Goal: Transaction & Acquisition: Subscribe to service/newsletter

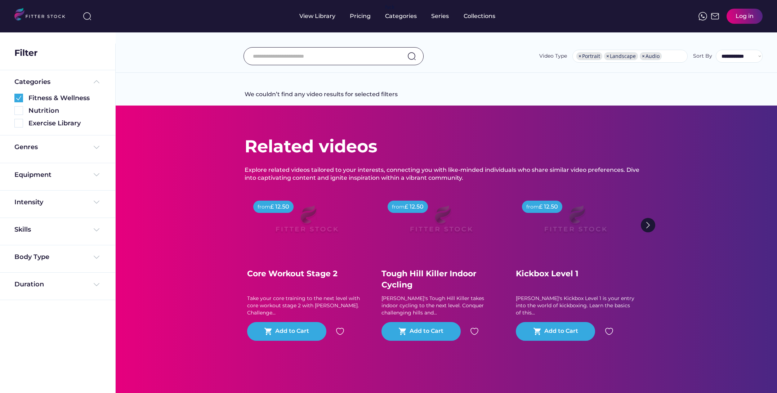
select select "**********"
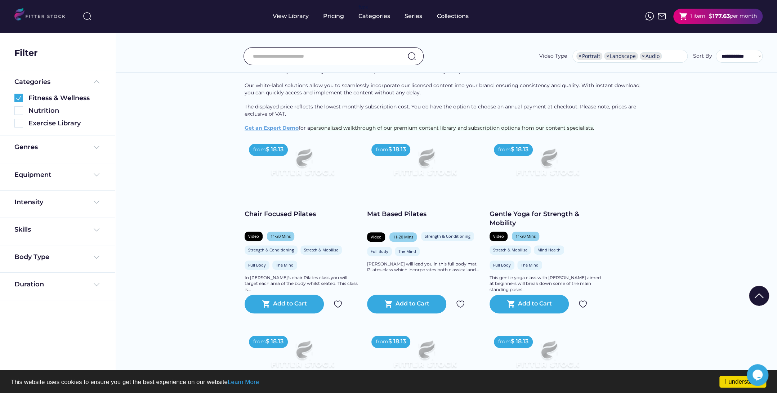
scroll to position [36, 0]
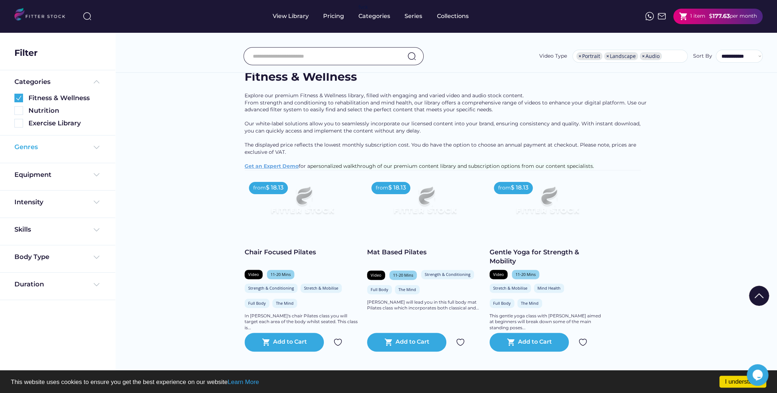
click at [84, 148] on div "Genres" at bounding box center [57, 147] width 86 height 9
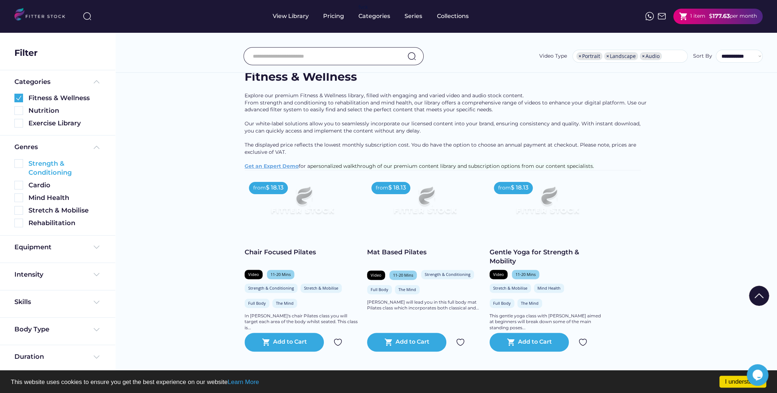
click at [19, 165] on img at bounding box center [18, 163] width 9 height 9
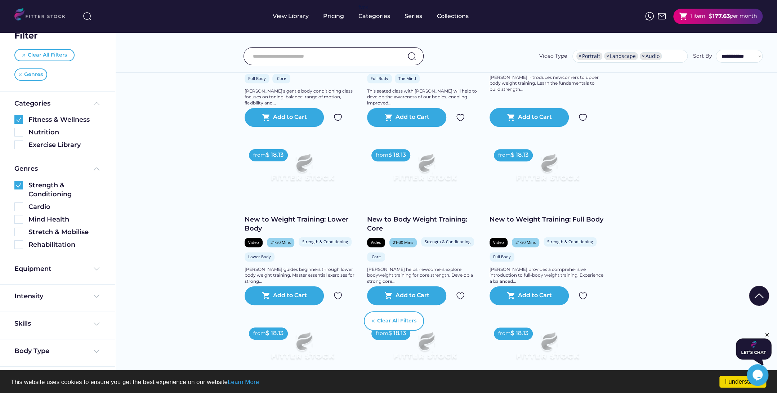
scroll to position [648, 0]
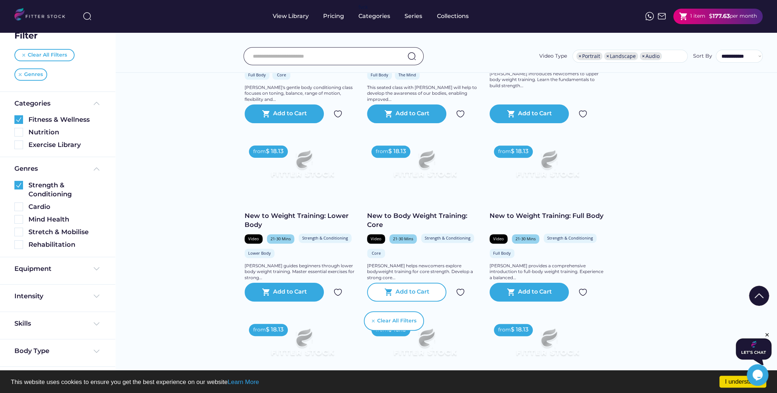
click at [431, 296] on div "shopping_cart Add to Cart" at bounding box center [406, 292] width 79 height 19
click at [711, 19] on strong "195.80" at bounding box center [720, 16] width 19 height 7
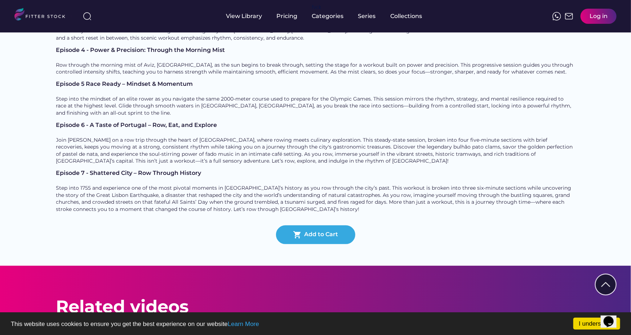
scroll to position [360, 0]
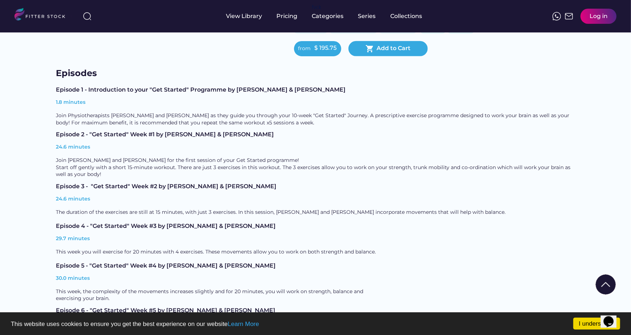
scroll to position [180, 0]
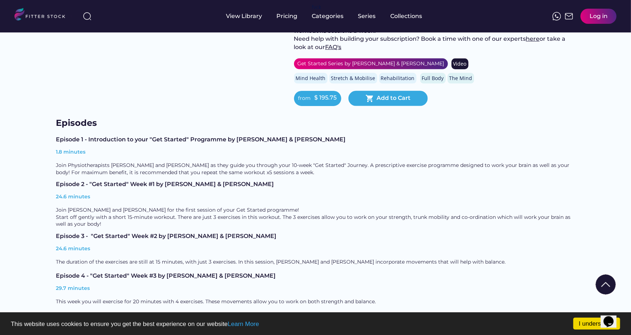
click at [82, 137] on div "Episode 1 - Introduction to your "Get Started" Programme by [PERSON_NAME] & [PE…" at bounding box center [315, 140] width 519 height 6
click at [82, 160] on div "Episode 1 - Introduction to your "Get Started" Programme by [PERSON_NAME] & [PE…" at bounding box center [315, 159] width 519 height 45
click at [72, 194] on div "24.6 minutes" at bounding box center [315, 197] width 519 height 7
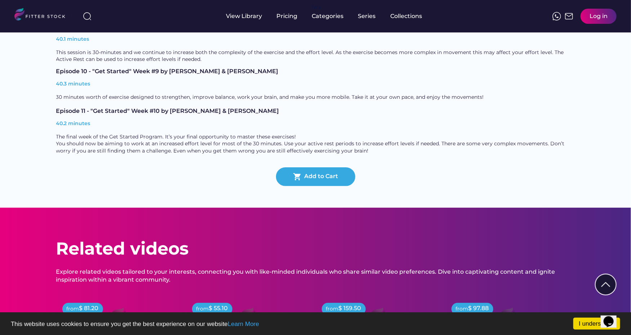
scroll to position [648, 0]
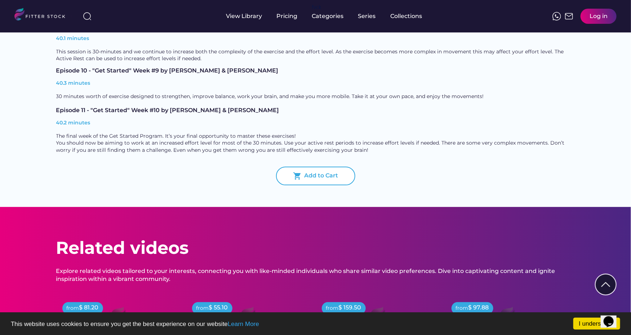
click at [310, 176] on div "Add to Cart" at bounding box center [321, 175] width 34 height 9
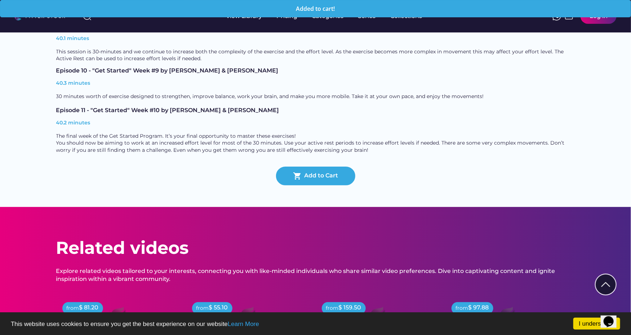
click at [519, 68] on div "Episode 10 - "Get Started" Week #9 by Sally & Maria" at bounding box center [315, 71] width 519 height 6
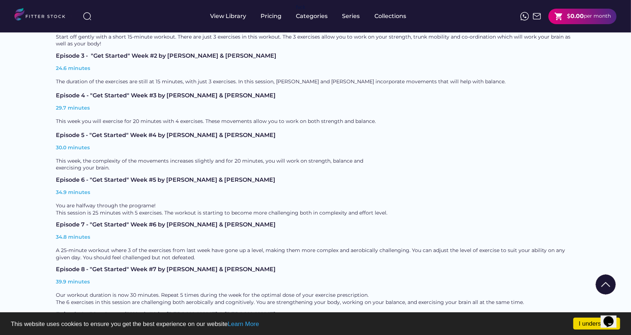
scroll to position [180, 0]
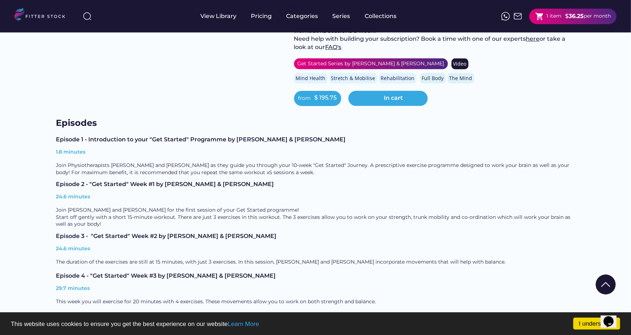
click at [566, 18] on div "$" at bounding box center [567, 16] width 4 height 8
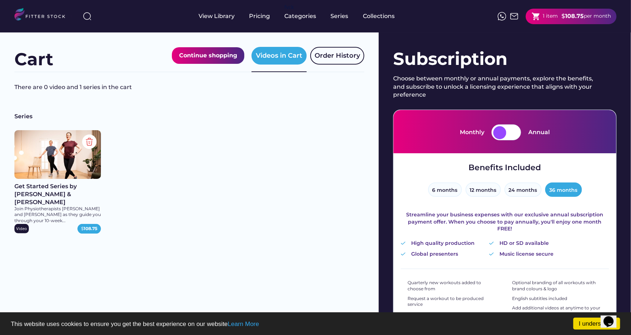
drag, startPoint x: 612, startPoint y: 317, endPoint x: 1200, endPoint y: 508, distance: 618.6
click at [600, 305] on html "Opens Chat This icon Opens the chat window." at bounding box center [611, 316] width 23 height 22
click at [583, 326] on link "I understand!" at bounding box center [596, 323] width 47 height 12
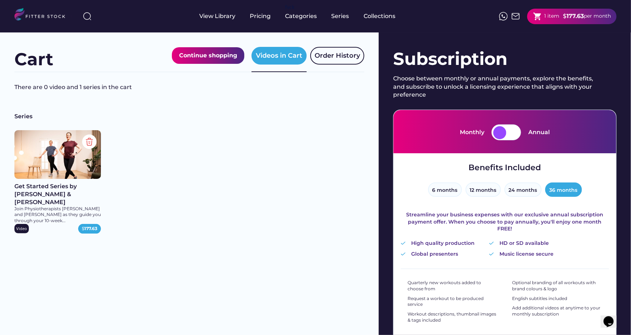
click at [510, 134] on div at bounding box center [512, 132] width 13 height 13
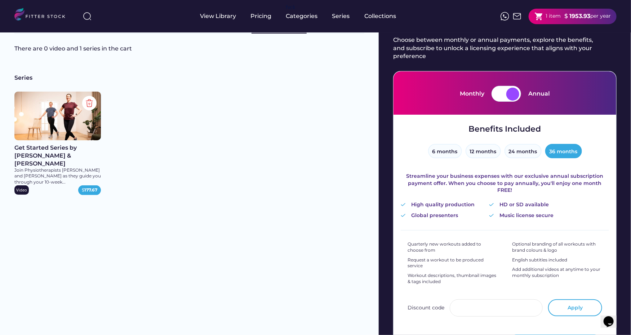
scroll to position [36, 0]
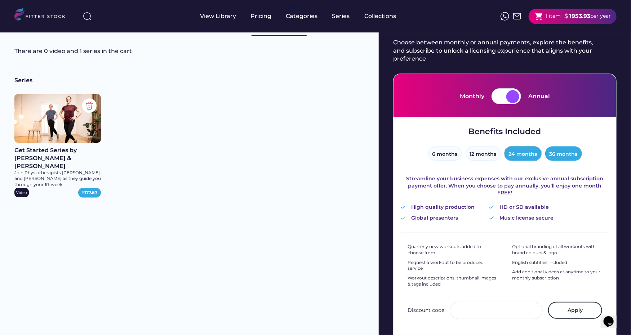
click at [532, 157] on button "24 months" at bounding box center [522, 153] width 37 height 14
click at [458, 155] on button "6 months" at bounding box center [445, 153] width 34 height 14
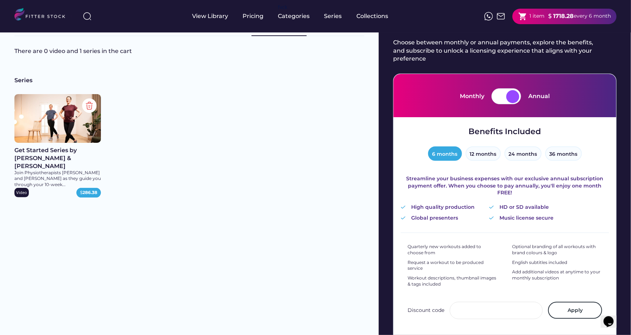
click at [502, 100] on div at bounding box center [499, 96] width 13 height 13
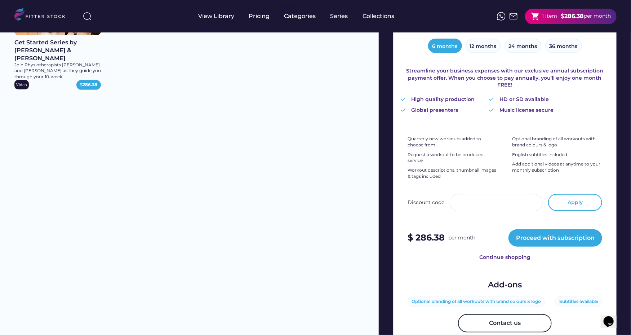
scroll to position [108, 0]
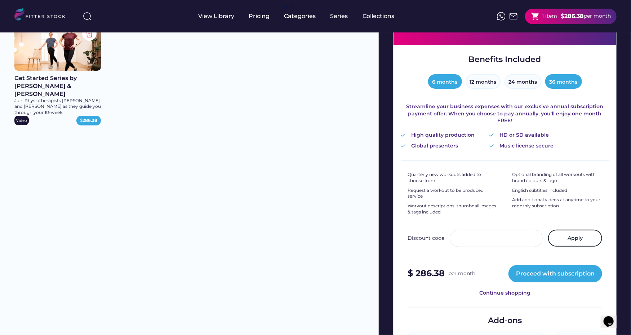
click at [560, 82] on button "36 months" at bounding box center [563, 81] width 37 height 14
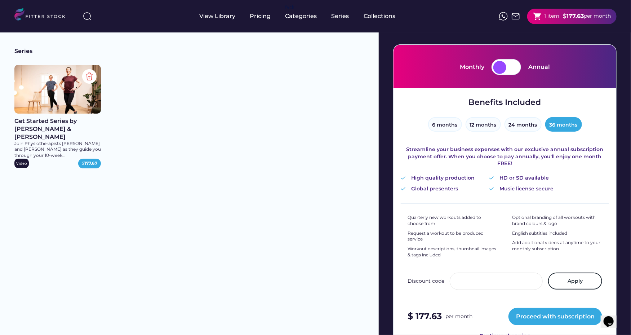
scroll to position [36, 0]
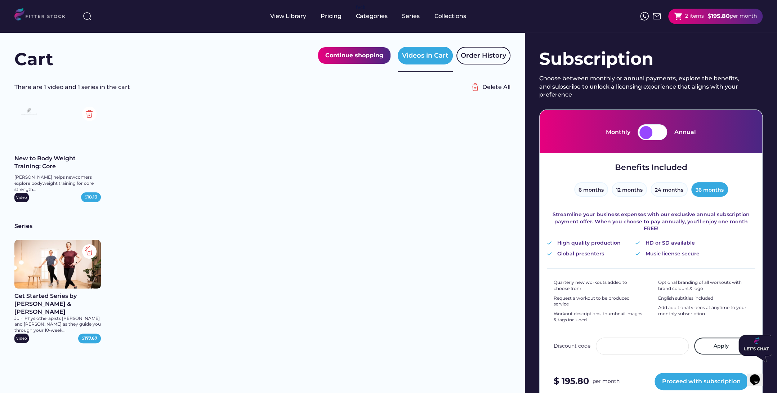
click at [87, 252] on img at bounding box center [89, 251] width 14 height 14
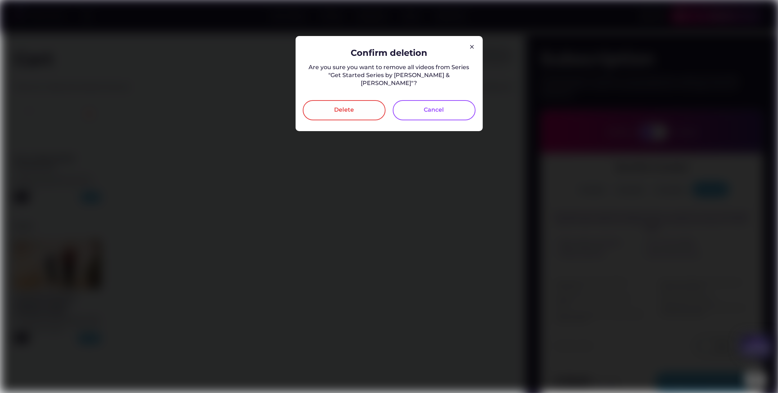
click at [338, 106] on div "Delete" at bounding box center [344, 110] width 20 height 9
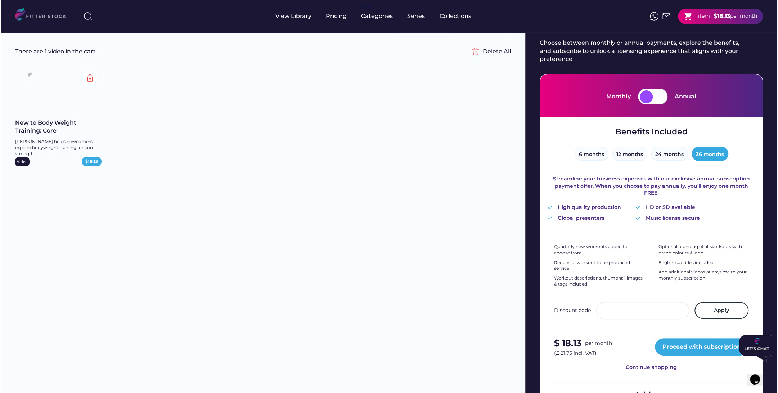
scroll to position [108, 0]
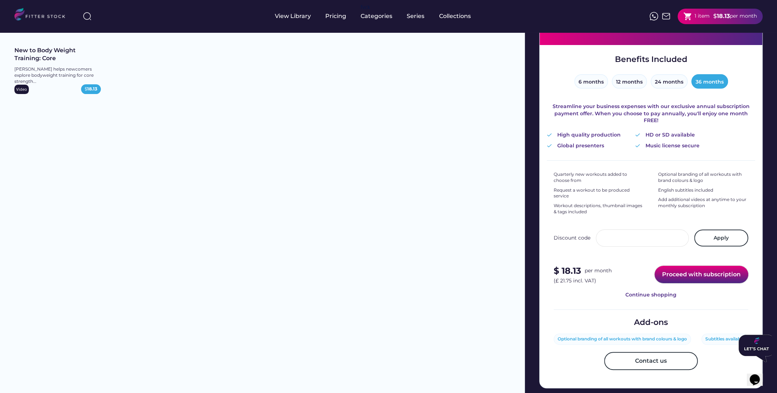
click at [680, 267] on button "Proceed with subscription" at bounding box center [701, 274] width 94 height 17
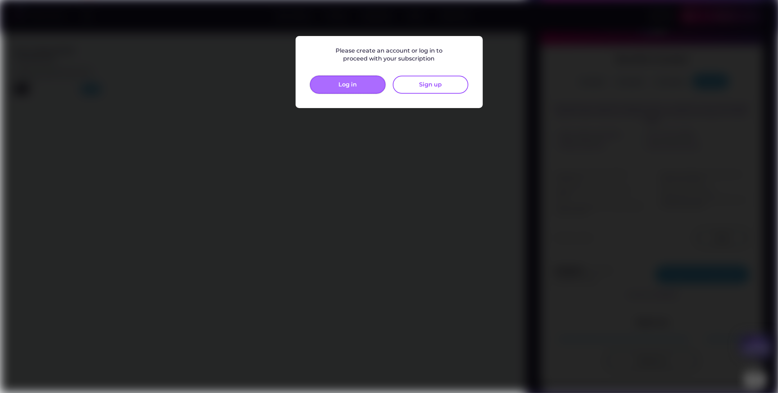
click at [371, 85] on button "Log in" at bounding box center [348, 85] width 76 height 18
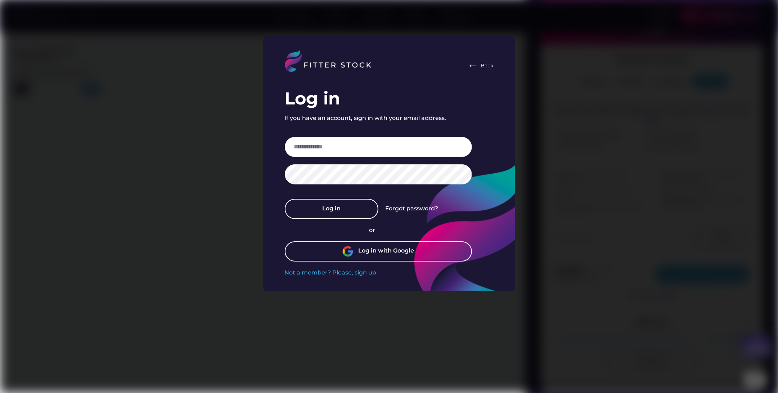
click at [384, 248] on div "Log in with Google" at bounding box center [387, 251] width 56 height 9
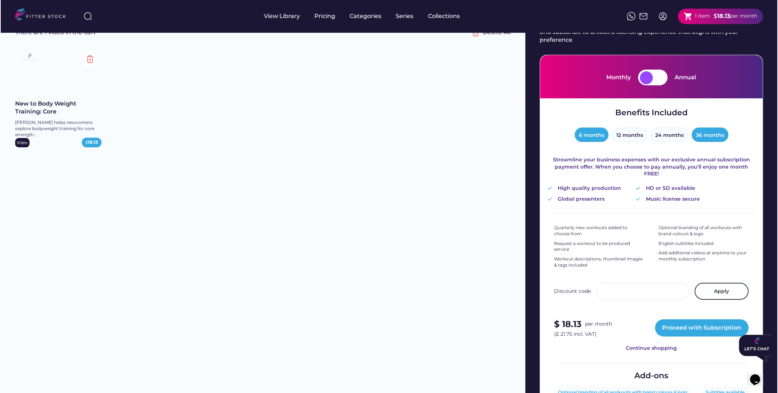
scroll to position [108, 0]
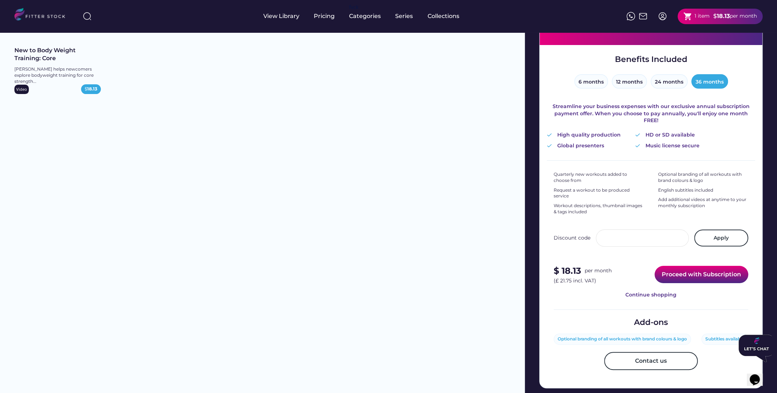
click at [697, 267] on button "Proceed with Subscription" at bounding box center [701, 274] width 94 height 17
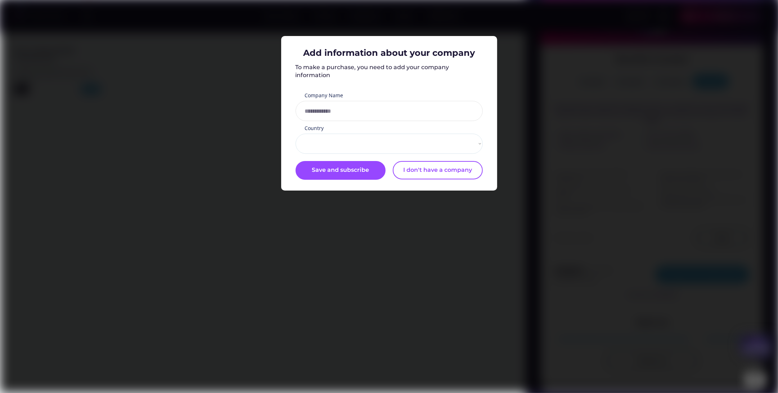
select select "**********"
click at [387, 110] on input "input" at bounding box center [389, 111] width 187 height 20
type input "**********"
click at [352, 172] on div "Save and subscribe" at bounding box center [340, 170] width 57 height 9
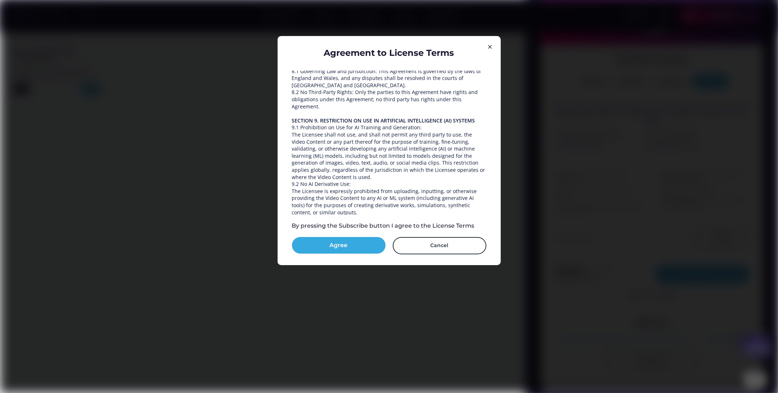
scroll to position [1033, 0]
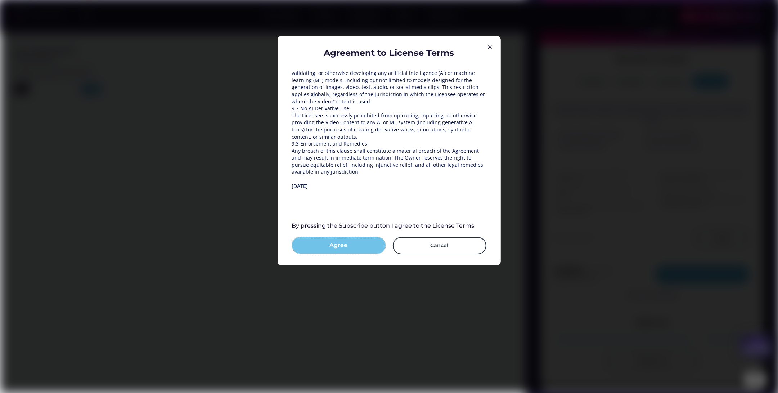
click at [349, 246] on button "Agree" at bounding box center [339, 245] width 94 height 17
click at [343, 251] on button "Subscribe" at bounding box center [339, 245] width 94 height 17
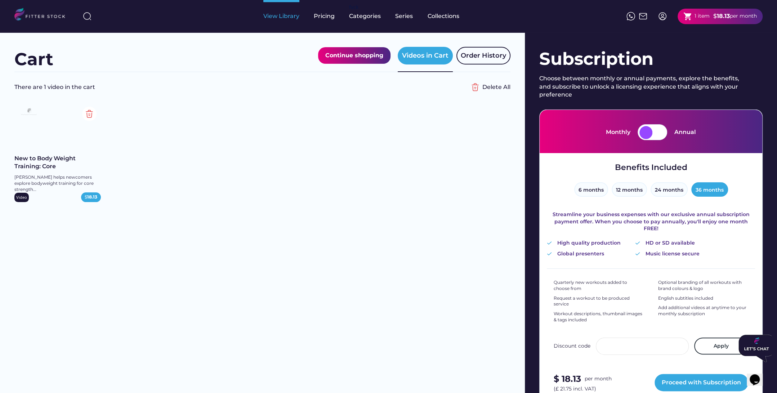
click at [290, 17] on div "View Library" at bounding box center [281, 16] width 36 height 8
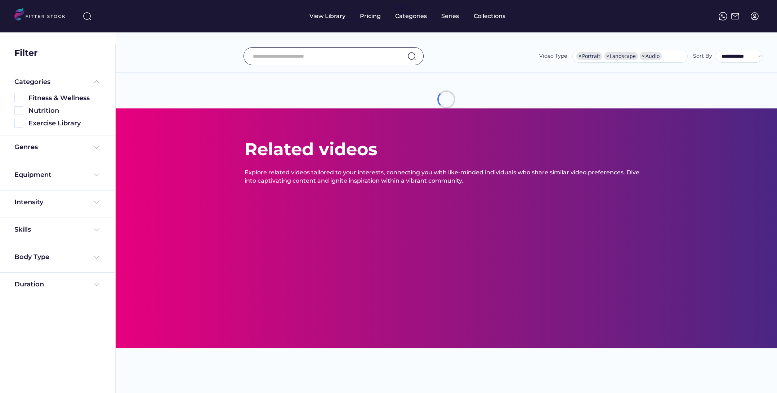
select select "**********"
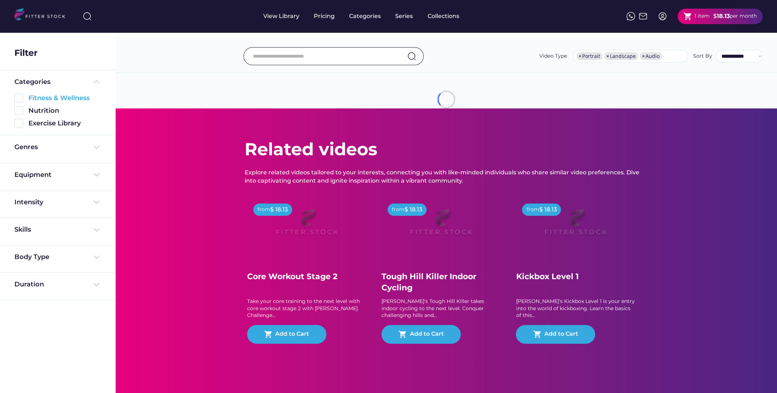
click at [22, 95] on img at bounding box center [18, 98] width 9 height 9
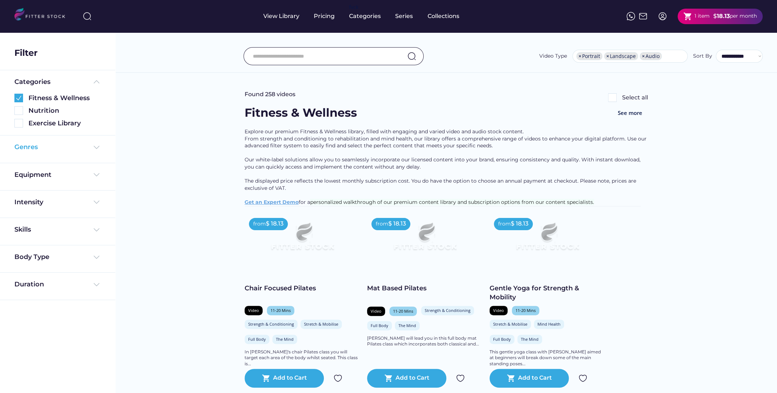
click at [72, 149] on div "Genres" at bounding box center [57, 147] width 86 height 9
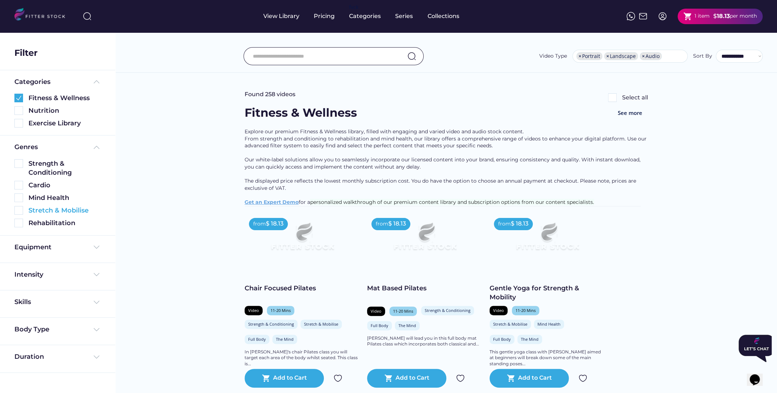
scroll to position [0, 0]
click at [51, 165] on div "Strength & Conditioning" at bounding box center [64, 168] width 72 height 18
click at [19, 184] on img at bounding box center [18, 185] width 9 height 9
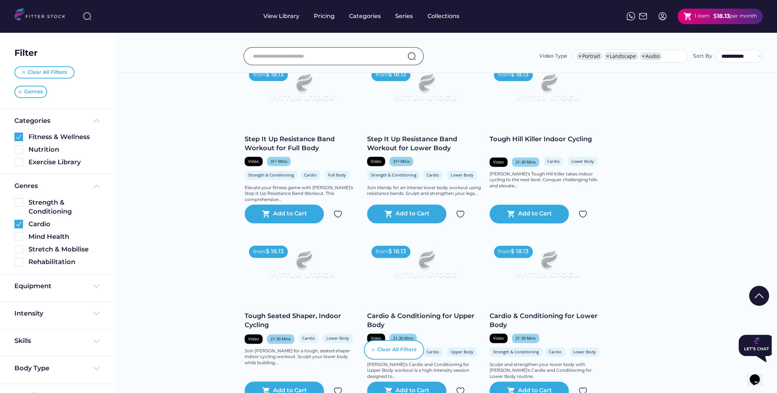
scroll to position [540, 0]
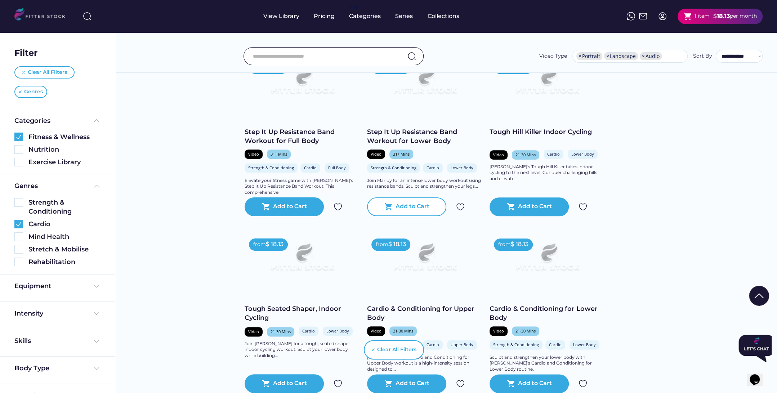
click at [409, 211] on div "Add to Cart" at bounding box center [412, 206] width 34 height 9
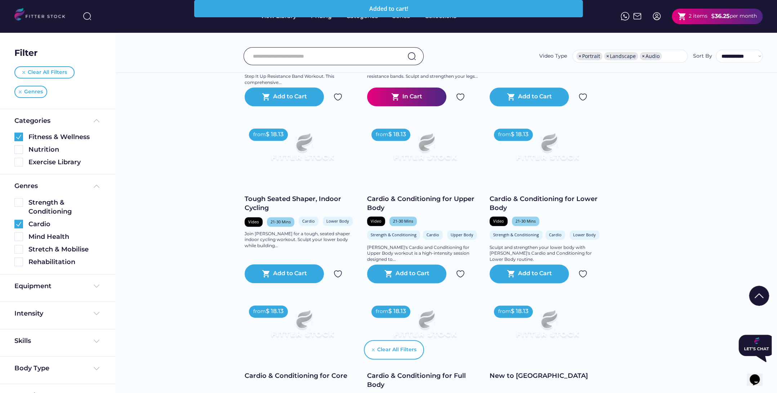
scroll to position [648, 0]
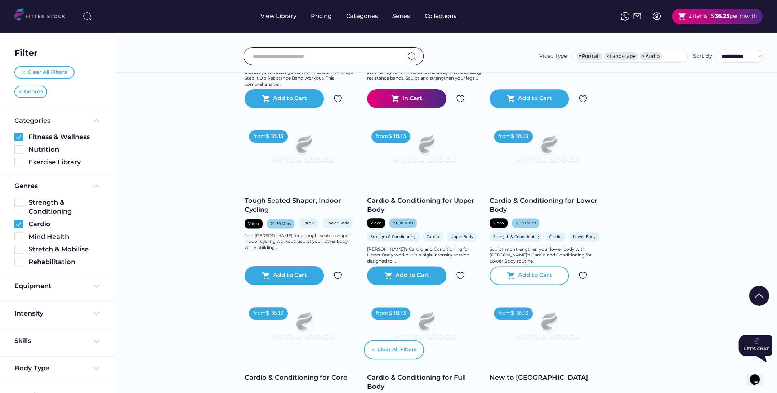
click at [516, 285] on div "shopping_cart Add to Cart" at bounding box center [528, 275] width 79 height 19
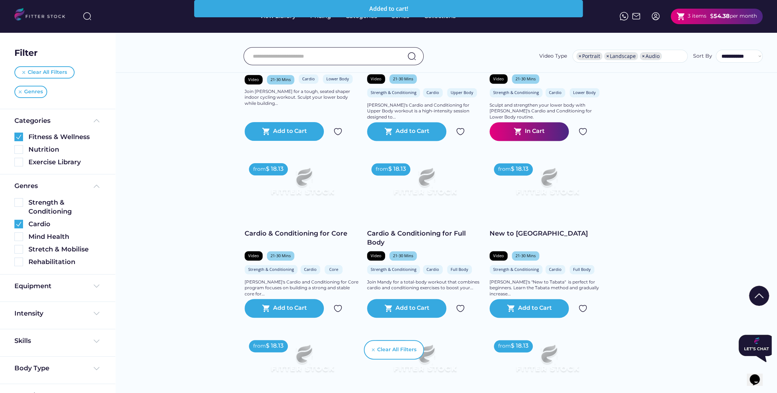
scroll to position [828, 0]
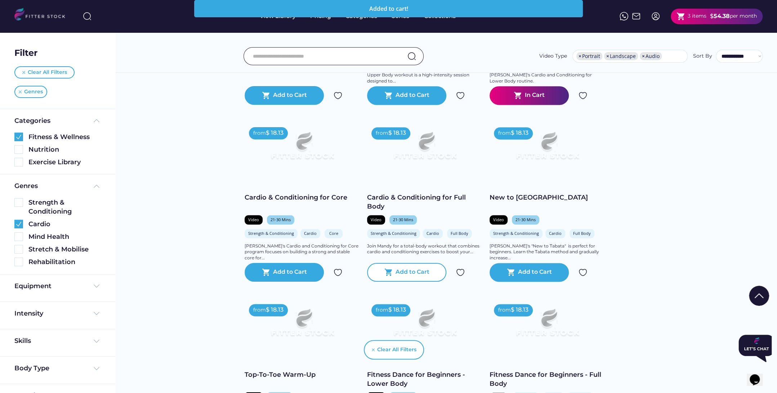
click at [416, 277] on div "Add to Cart" at bounding box center [412, 272] width 34 height 9
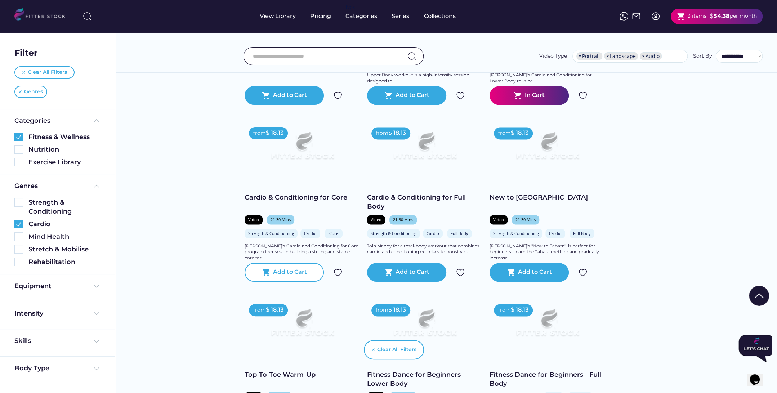
click at [301, 277] on div "Add to Cart" at bounding box center [290, 272] width 34 height 9
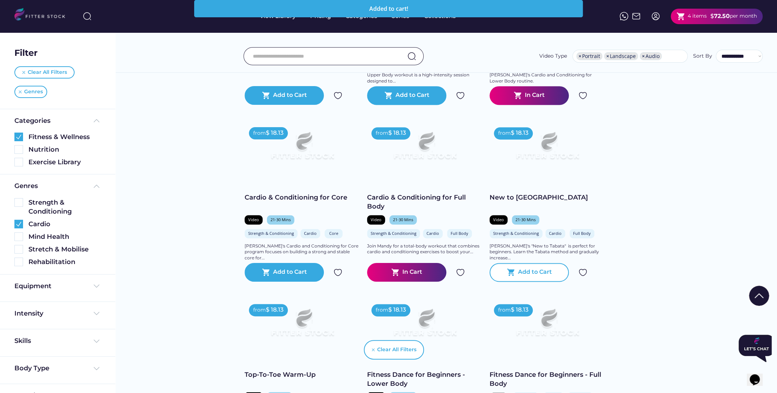
click at [524, 277] on div "Add to Cart" at bounding box center [535, 272] width 34 height 9
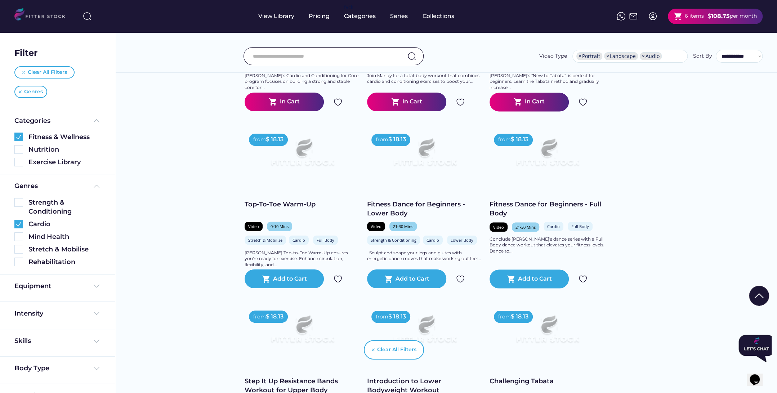
scroll to position [1045, 0]
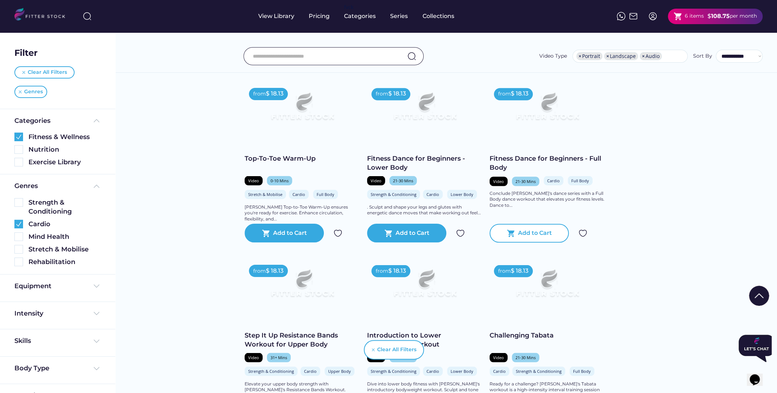
click at [527, 237] on div "Add to Cart" at bounding box center [535, 233] width 34 height 9
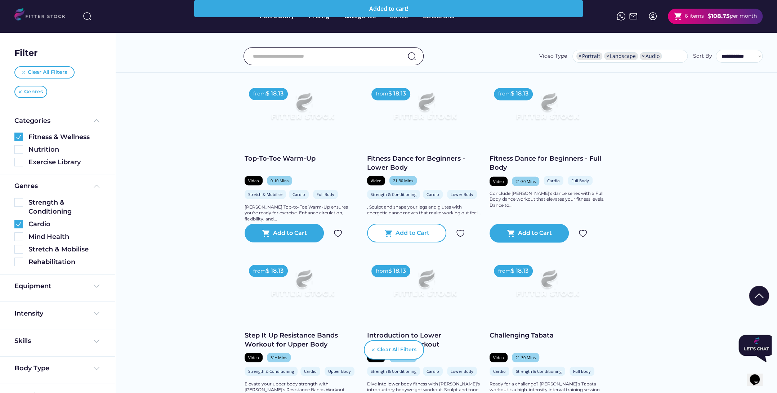
click at [403, 237] on div "Add to Cart" at bounding box center [412, 233] width 34 height 9
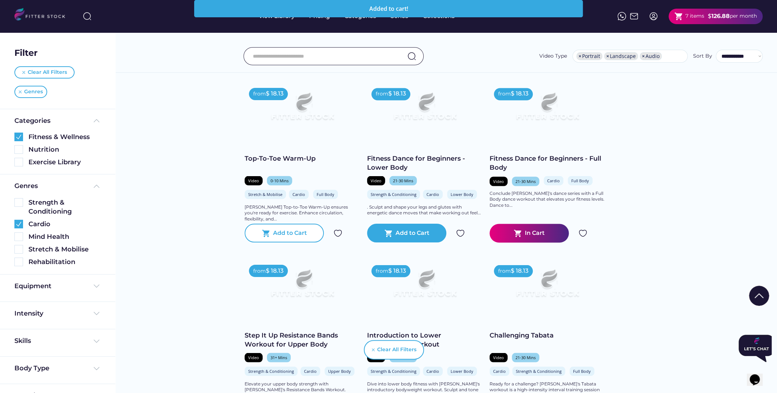
click at [311, 236] on div "shopping_cart Add to Cart" at bounding box center [284, 233] width 79 height 19
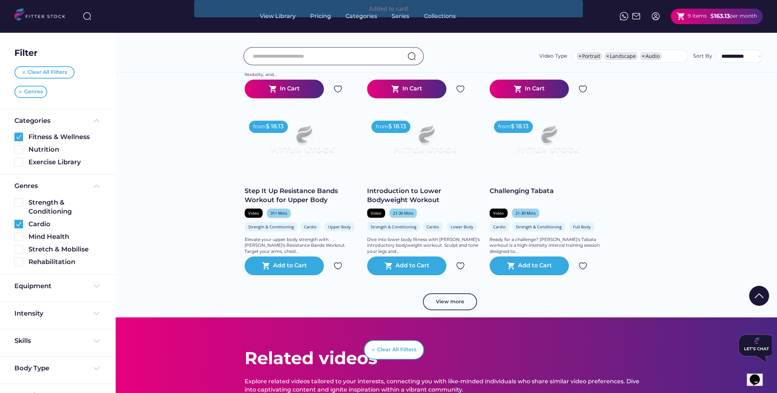
scroll to position [1189, 0]
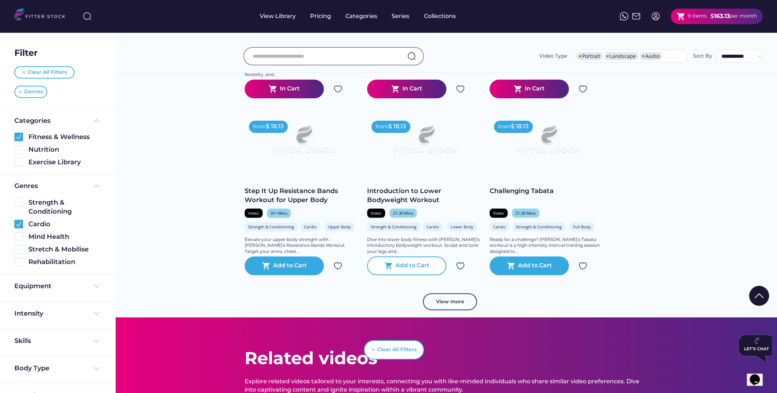
click at [403, 270] on div "Add to Cart" at bounding box center [412, 265] width 34 height 9
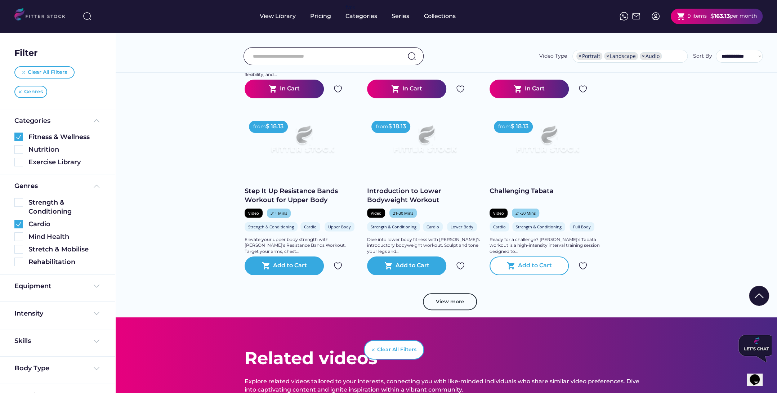
click at [555, 275] on div "shopping_cart Add to Cart" at bounding box center [528, 265] width 79 height 19
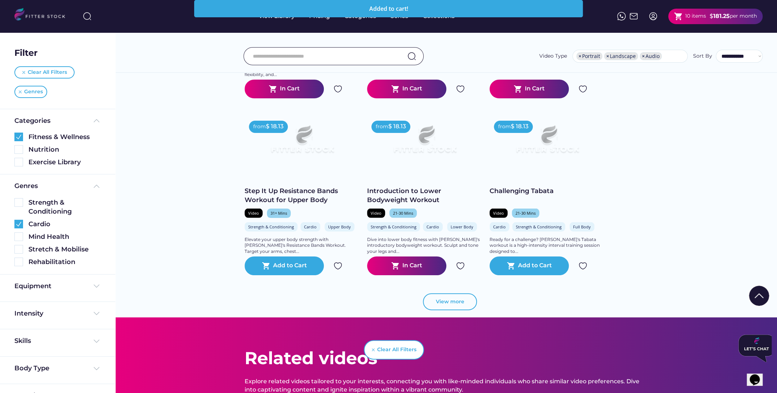
click at [461, 303] on button "View more" at bounding box center [450, 301] width 54 height 17
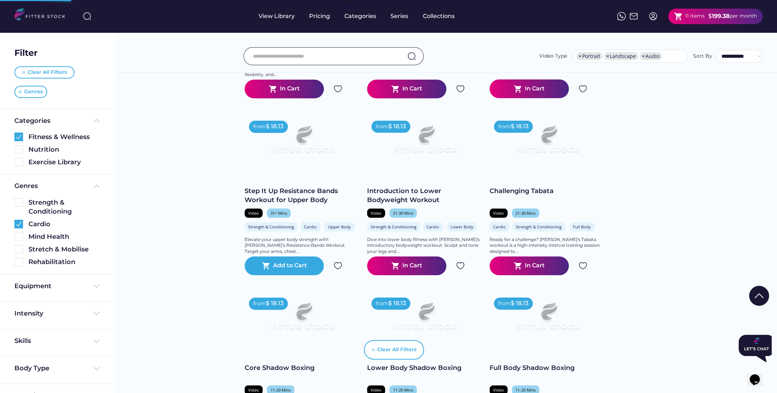
scroll to position [1333, 0]
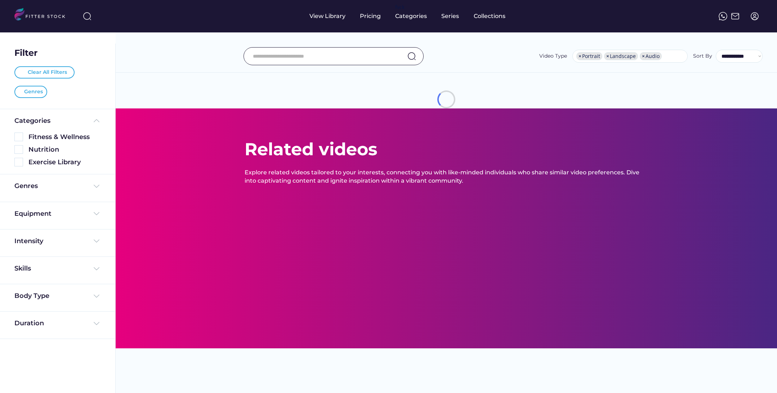
select select "**********"
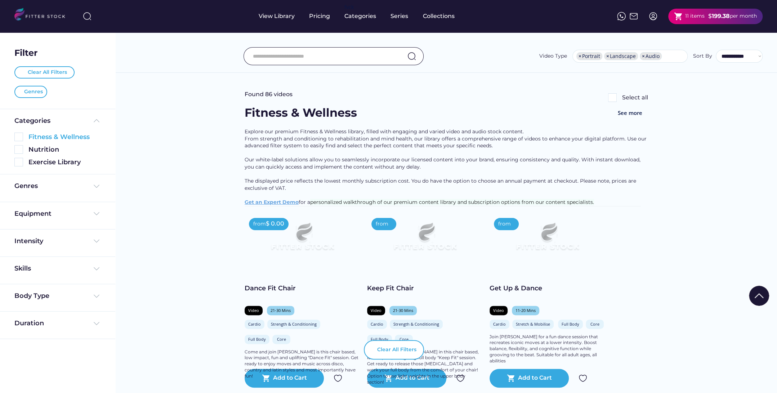
scroll to position [1468, 0]
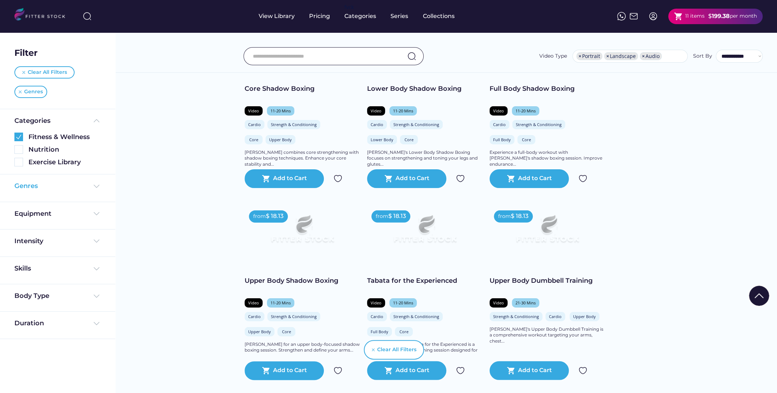
click at [92, 186] on div "Genres" at bounding box center [57, 186] width 86 height 9
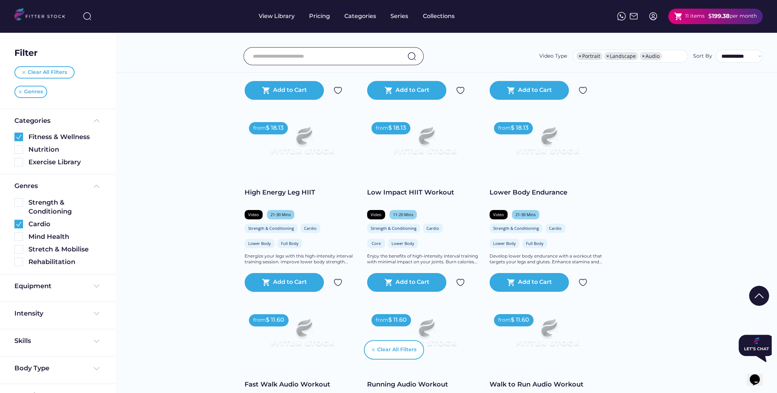
scroll to position [1972, 0]
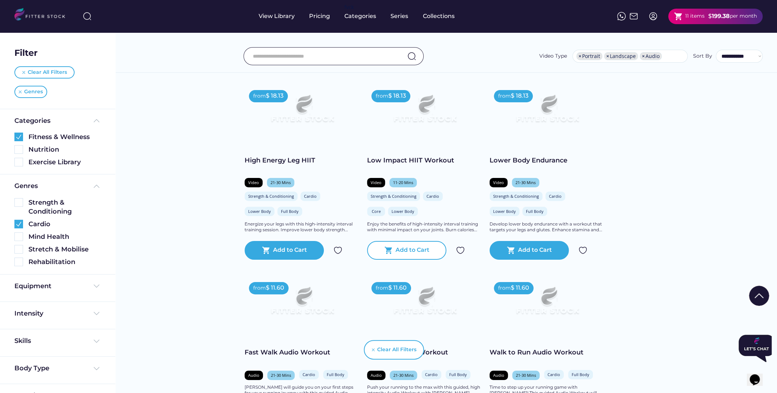
click at [389, 254] on text "shopping_cart" at bounding box center [388, 250] width 9 height 9
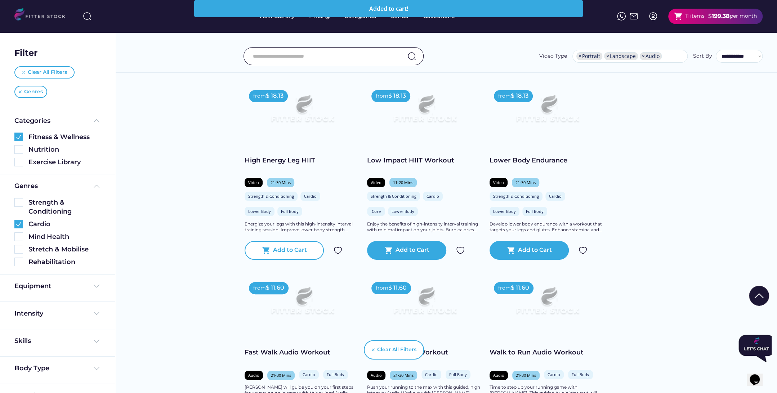
click at [300, 255] on div "Add to Cart" at bounding box center [290, 250] width 34 height 9
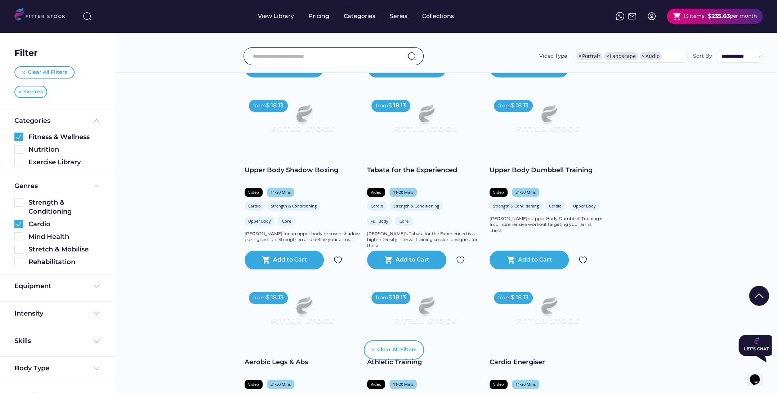
scroll to position [1576, 0]
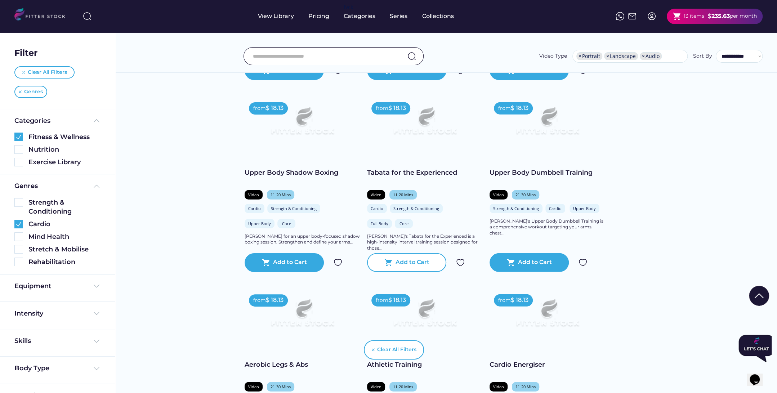
click at [402, 265] on div "shopping_cart Add to Cart" at bounding box center [406, 262] width 79 height 19
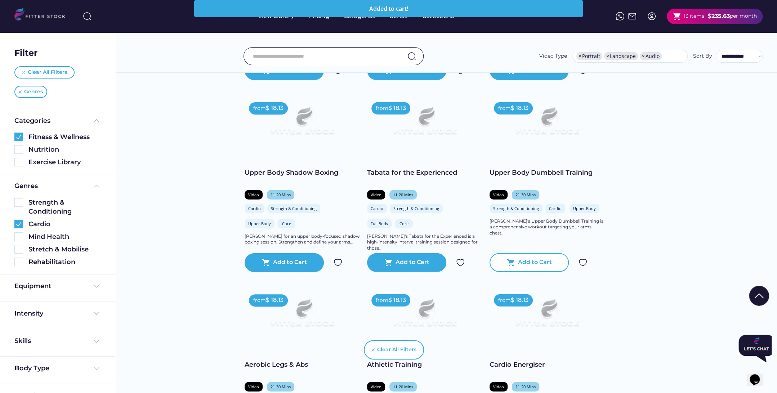
click at [535, 272] on div "shopping_cart Add to Cart" at bounding box center [528, 262] width 79 height 19
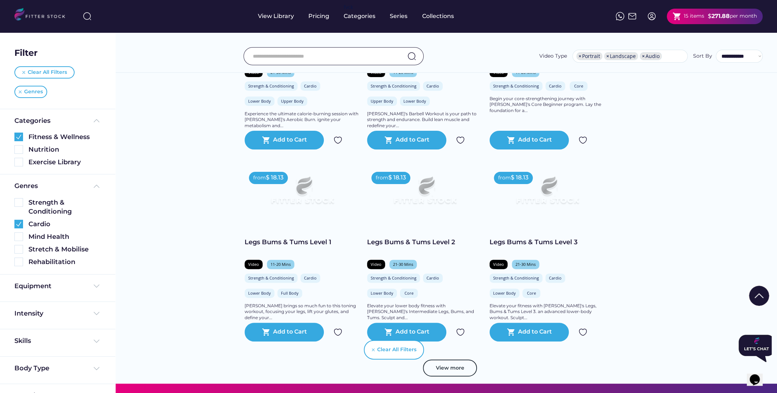
scroll to position [2512, 0]
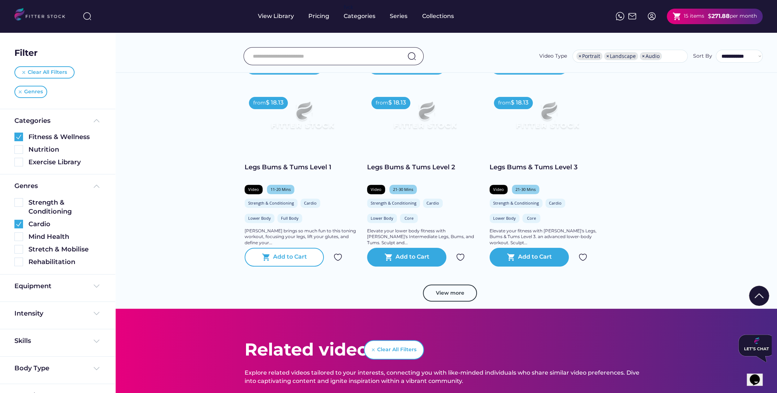
click at [295, 267] on div "shopping_cart Add to Cart" at bounding box center [284, 257] width 79 height 19
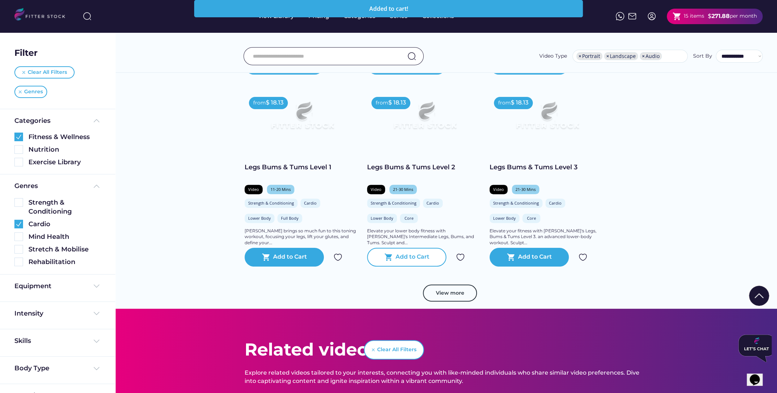
click at [407, 261] on div "Add to Cart" at bounding box center [412, 257] width 34 height 9
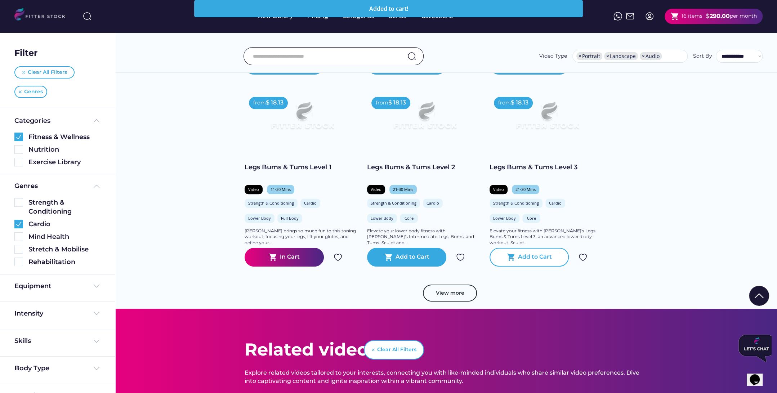
click at [531, 261] on div "Add to Cart" at bounding box center [535, 257] width 34 height 9
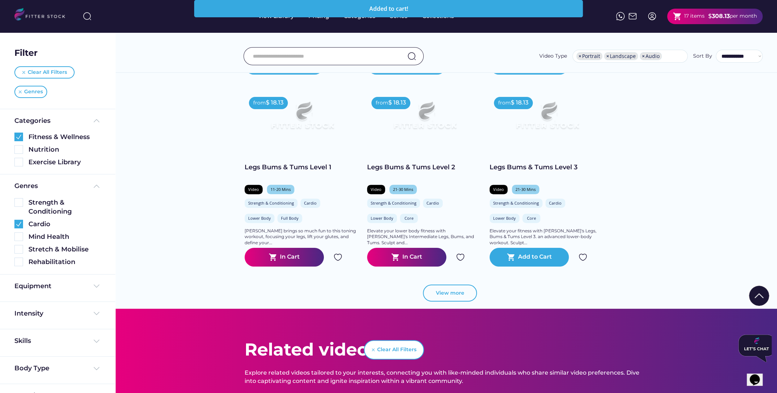
click at [457, 297] on button "View more" at bounding box center [450, 293] width 54 height 17
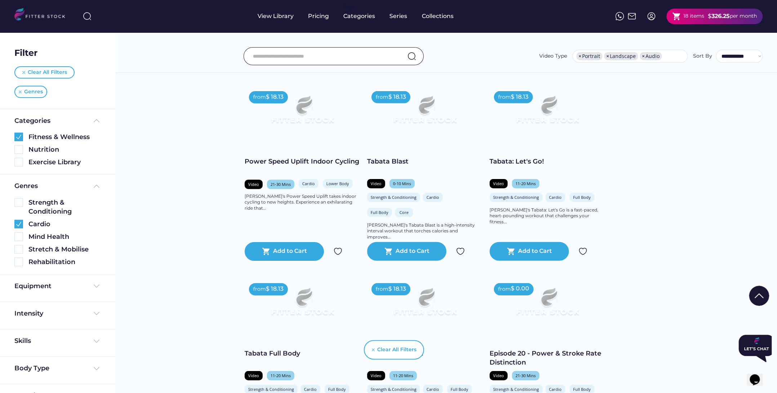
scroll to position [3665, 0]
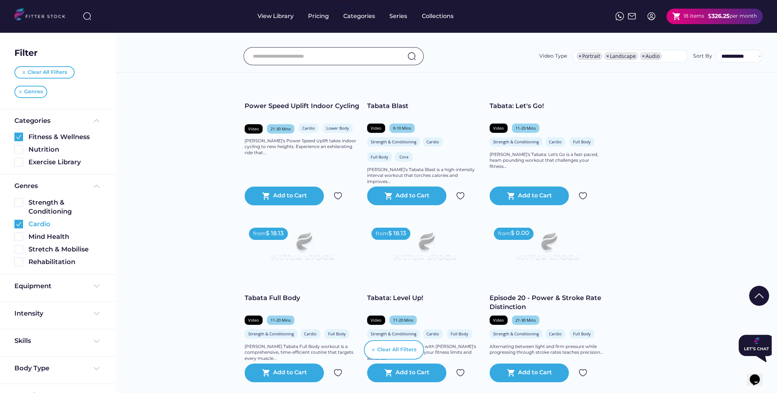
click at [19, 224] on img at bounding box center [18, 224] width 9 height 9
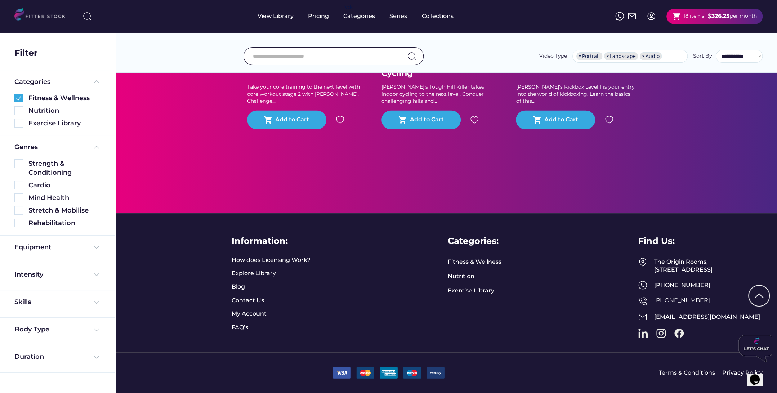
scroll to position [1675, 0]
click at [19, 198] on img at bounding box center [18, 197] width 9 height 9
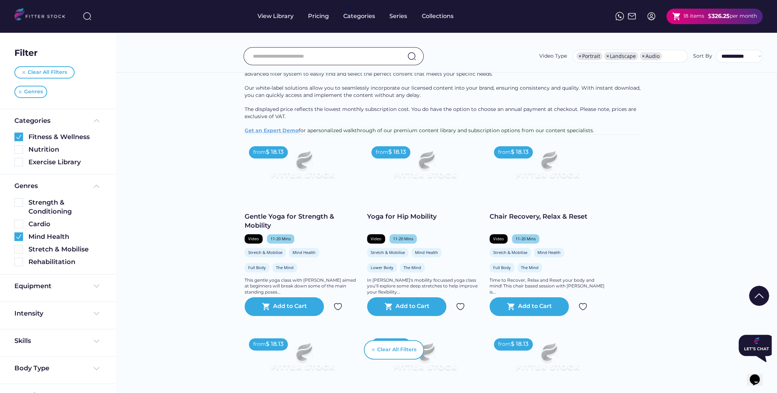
scroll to position [144, 0]
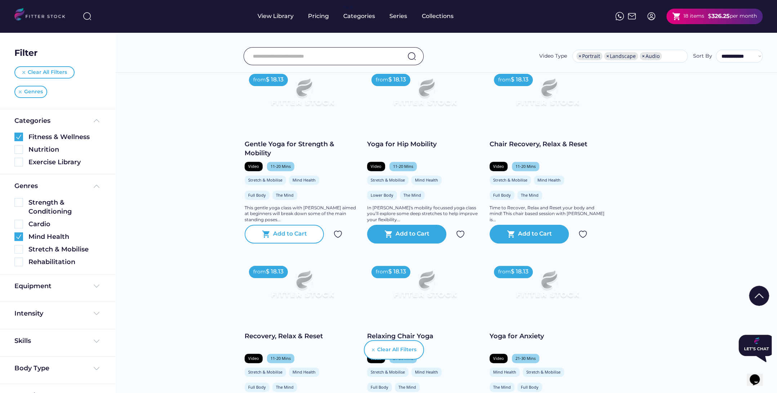
click at [268, 238] on text "shopping_cart" at bounding box center [266, 234] width 9 height 9
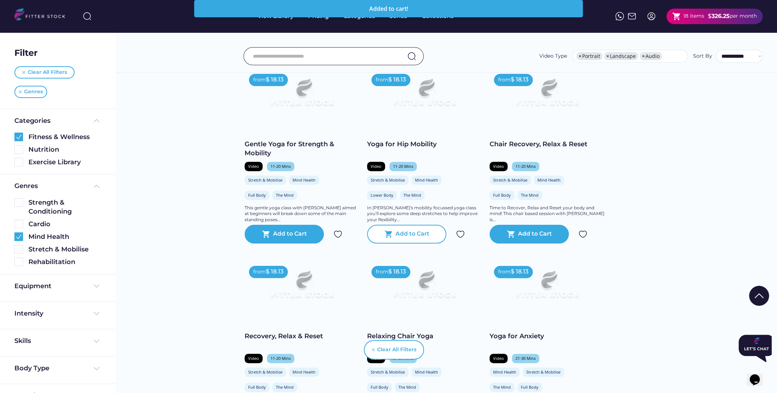
click at [395, 238] on div "Add to Cart" at bounding box center [412, 234] width 34 height 9
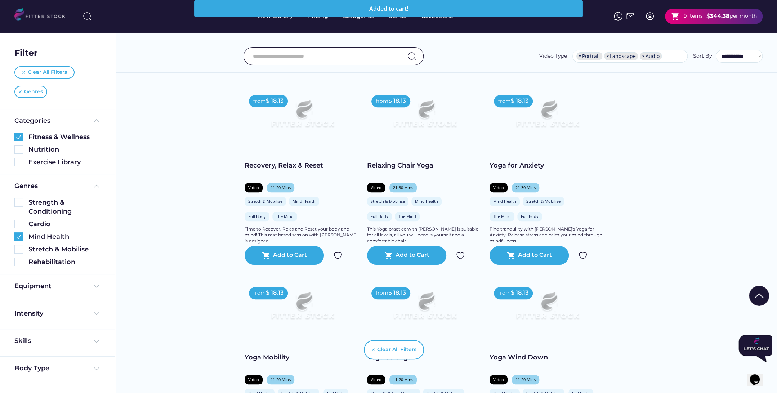
scroll to position [360, 0]
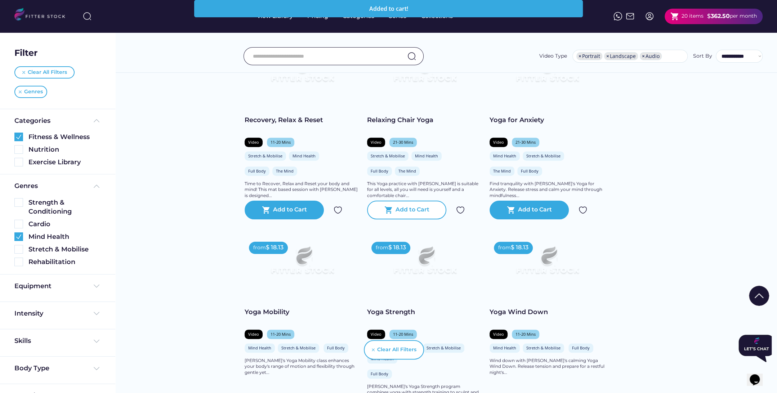
click at [406, 210] on div "shopping_cart Add to Cart" at bounding box center [406, 210] width 79 height 19
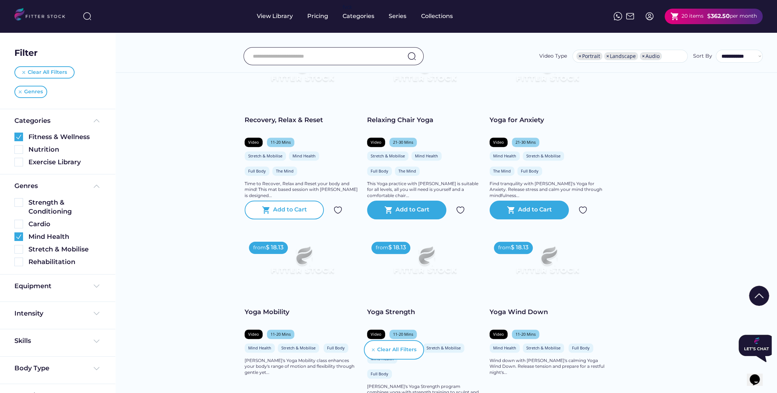
click at [308, 212] on div "shopping_cart Add to Cart" at bounding box center [284, 210] width 79 height 19
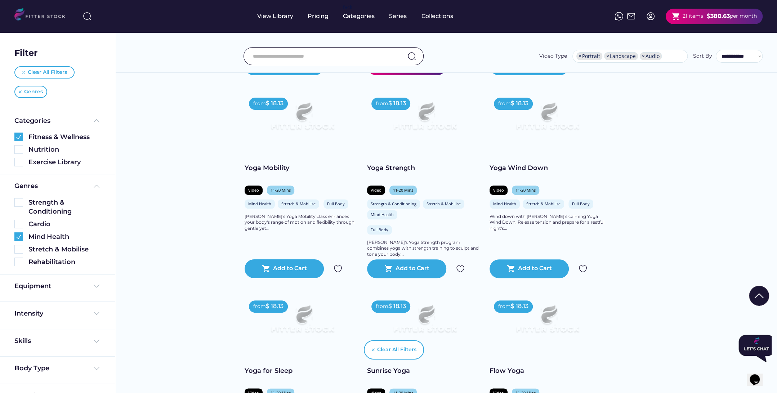
scroll to position [540, 0]
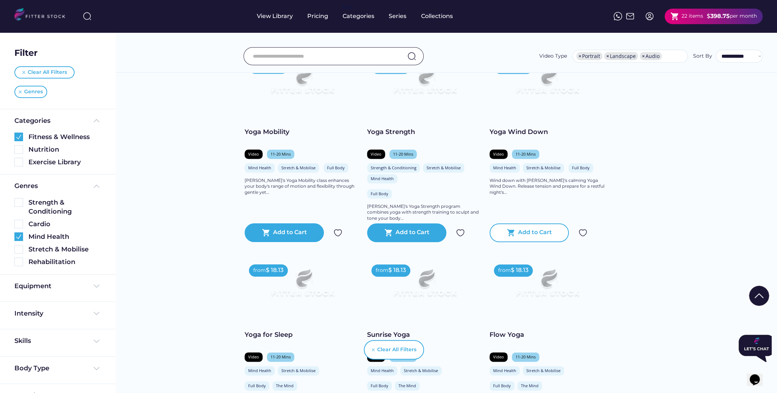
click at [531, 237] on div "Add to Cart" at bounding box center [535, 232] width 34 height 9
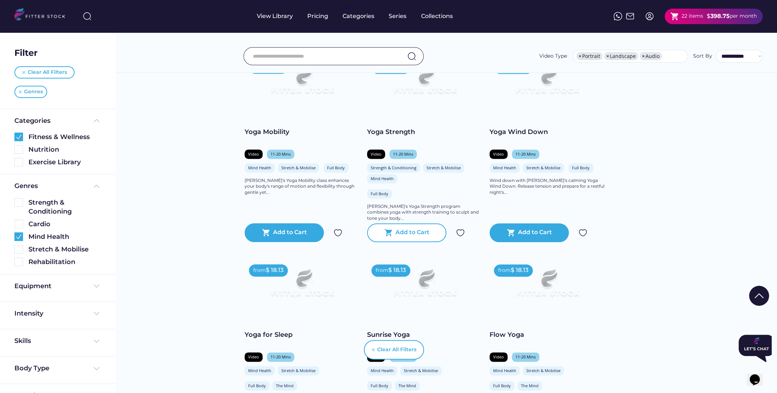
click at [421, 237] on div "Add to Cart" at bounding box center [412, 232] width 34 height 9
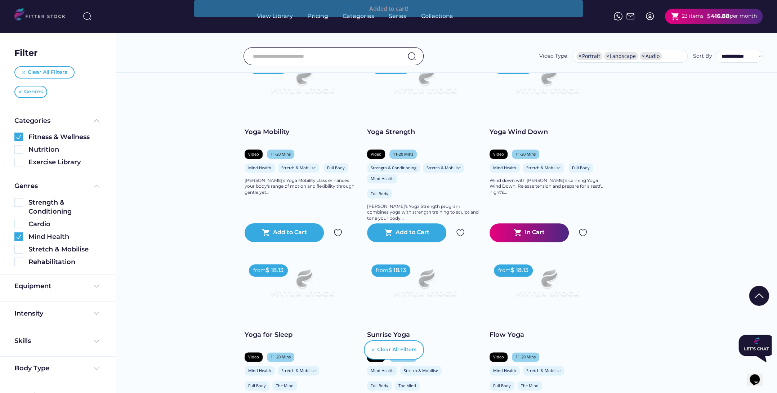
scroll to position [684, 0]
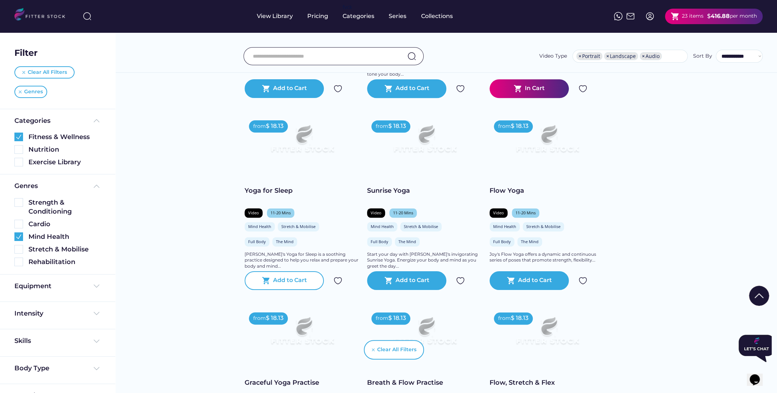
click at [297, 285] on div "Add to Cart" at bounding box center [290, 280] width 34 height 9
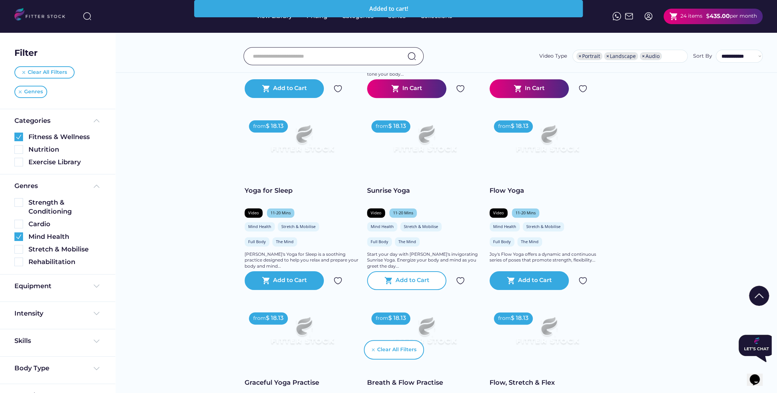
click at [420, 290] on div "shopping_cart Add to Cart" at bounding box center [406, 280] width 79 height 19
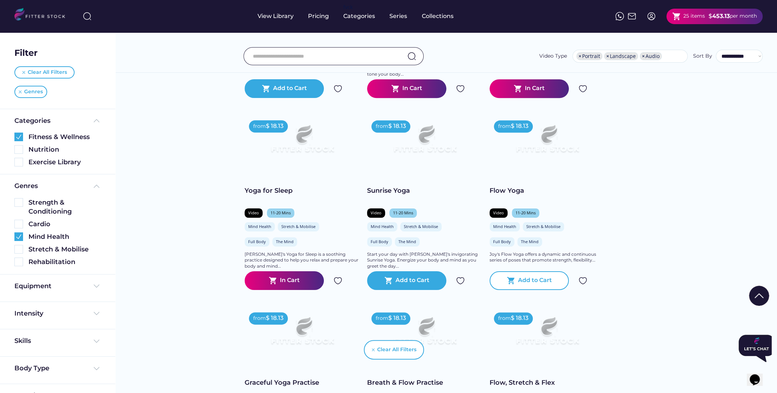
click at [537, 285] on div "Add to Cart" at bounding box center [535, 280] width 34 height 9
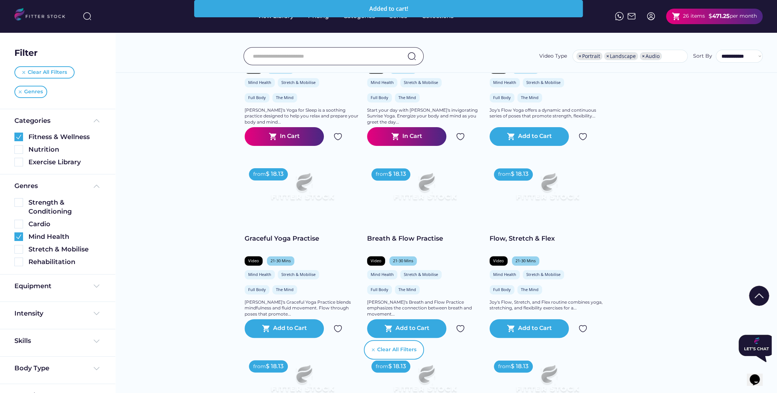
scroll to position [900, 0]
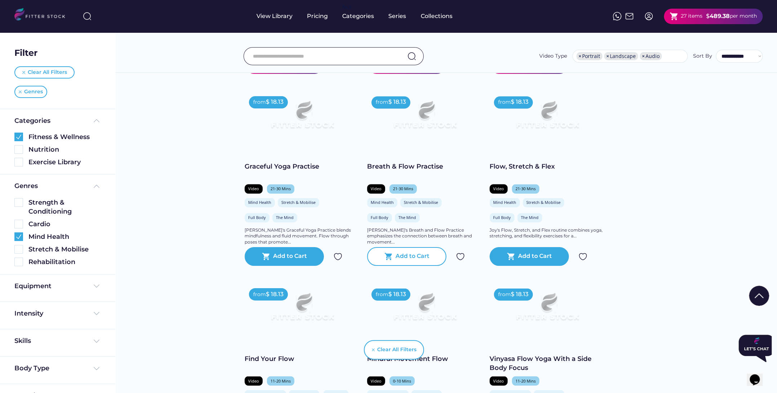
click at [418, 261] on div "Add to Cart" at bounding box center [412, 256] width 34 height 9
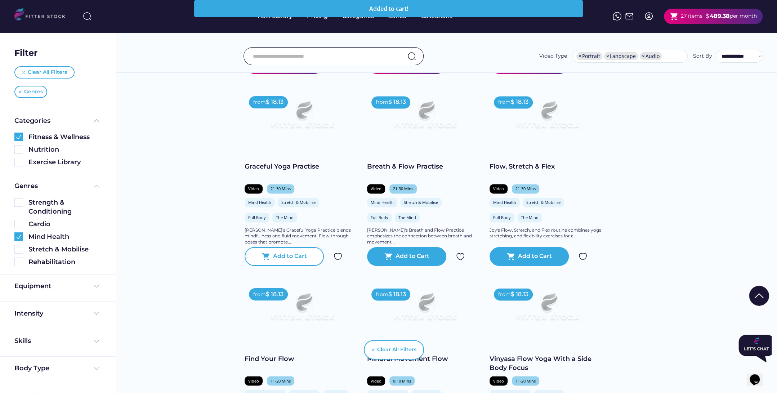
click at [297, 261] on div "Add to Cart" at bounding box center [290, 256] width 34 height 9
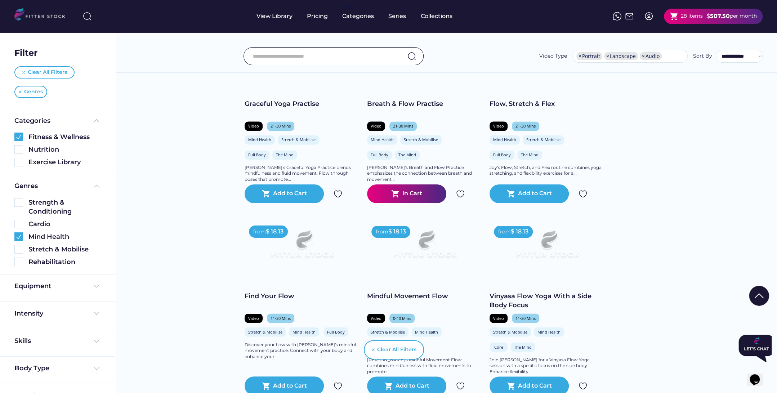
scroll to position [1045, 0]
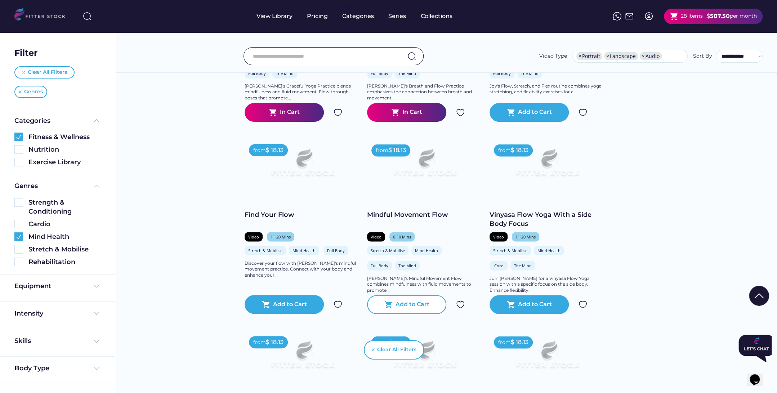
click at [417, 309] on div "Add to Cart" at bounding box center [412, 304] width 34 height 9
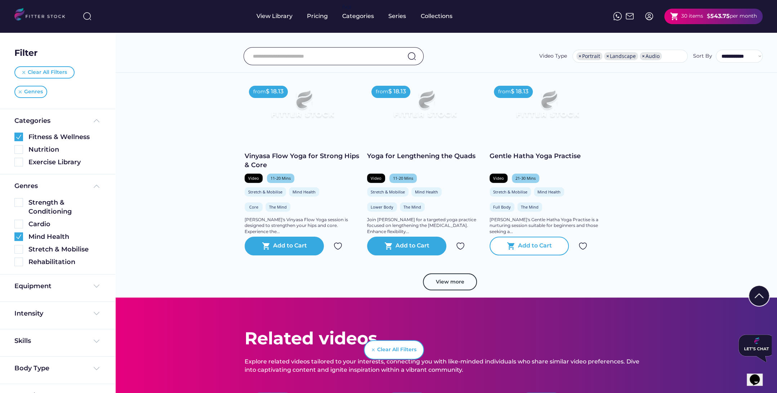
scroll to position [1297, 0]
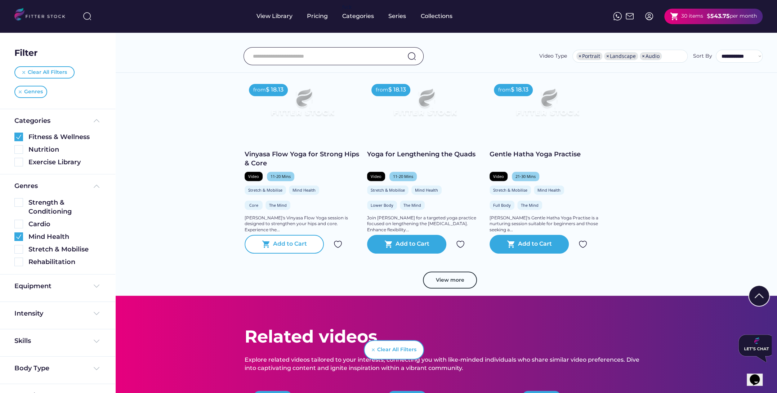
click at [296, 254] on div "shopping_cart Add to Cart" at bounding box center [284, 244] width 79 height 19
click at [21, 237] on img at bounding box center [18, 236] width 9 height 9
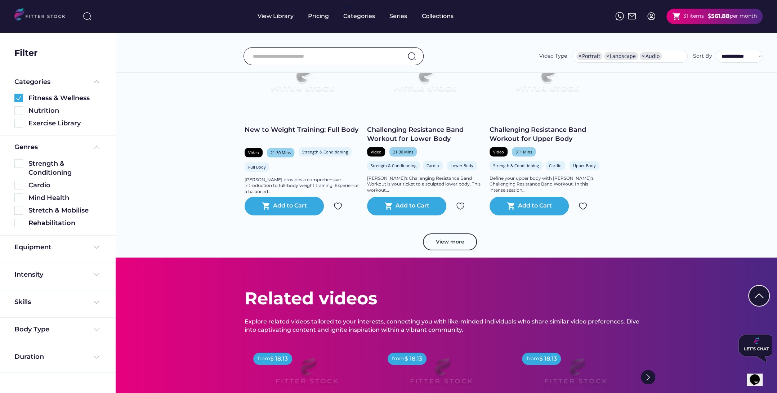
scroll to position [1272, 0]
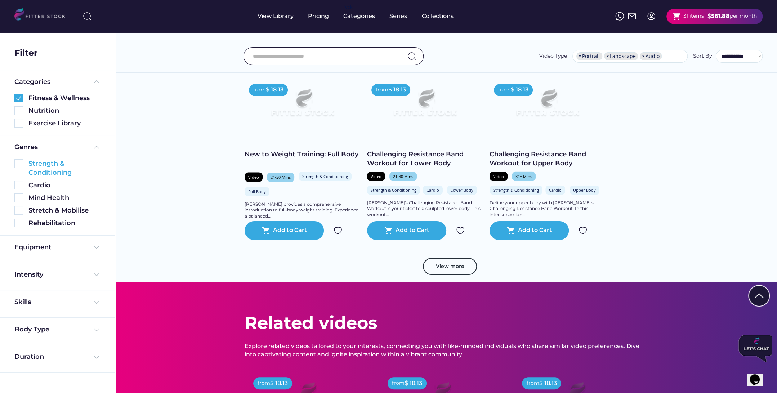
click at [19, 165] on img at bounding box center [18, 163] width 9 height 9
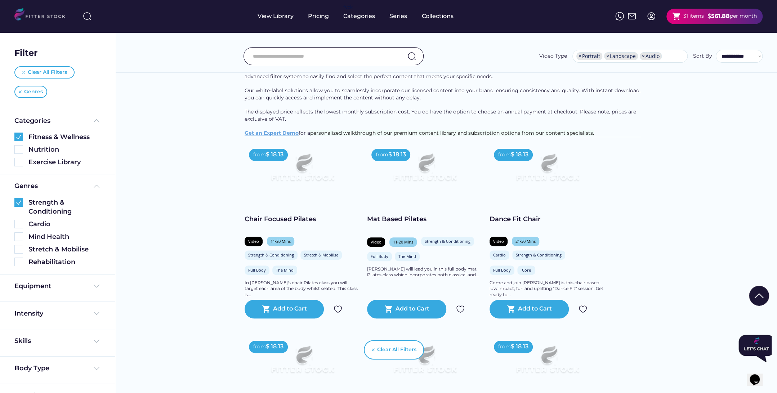
scroll to position [72, 0]
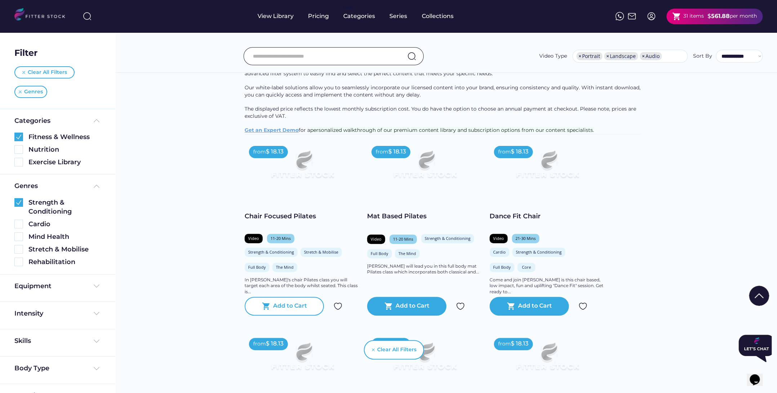
click at [259, 313] on div "shopping_cart Add to Cart" at bounding box center [284, 306] width 79 height 19
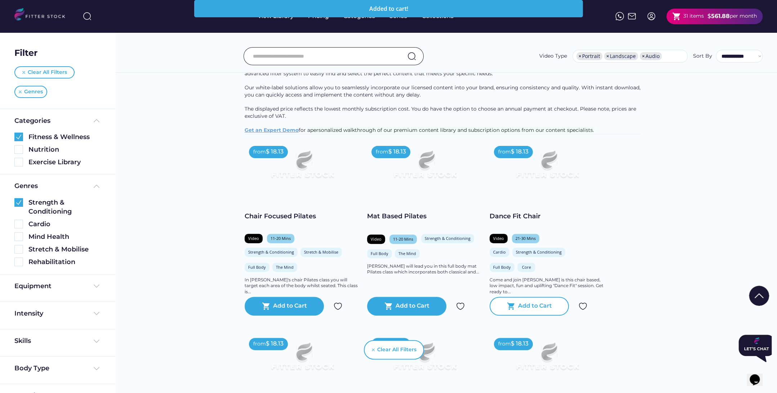
click at [523, 310] on div "Add to Cart" at bounding box center [535, 306] width 34 height 9
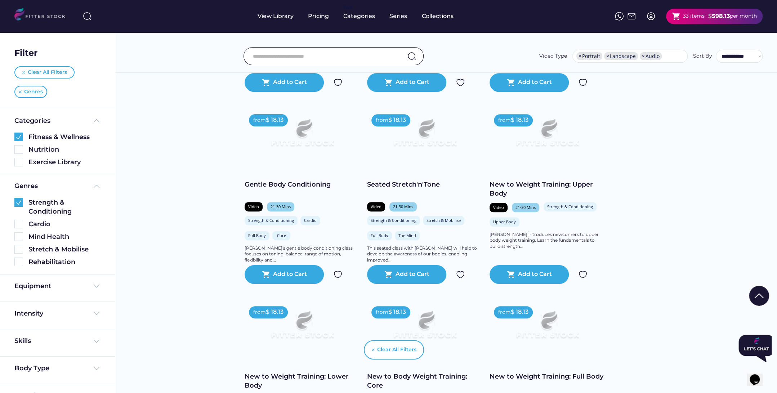
scroll to position [504, 0]
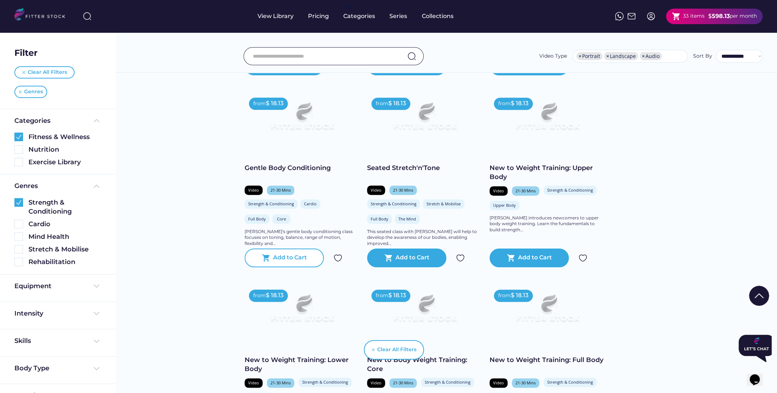
click at [275, 262] on div "Add to Cart" at bounding box center [290, 258] width 34 height 9
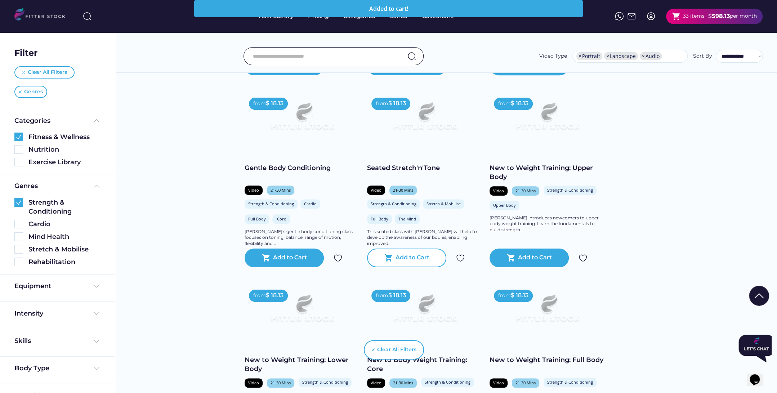
click at [403, 262] on div "Add to Cart" at bounding box center [412, 258] width 34 height 9
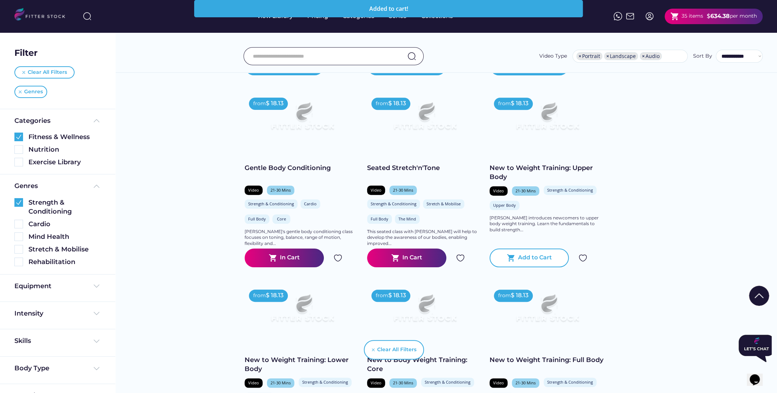
click at [523, 262] on div "Add to Cart" at bounding box center [535, 258] width 34 height 9
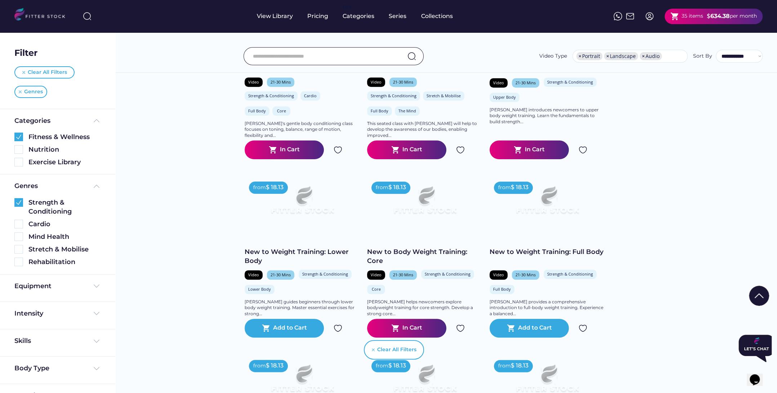
scroll to position [684, 0]
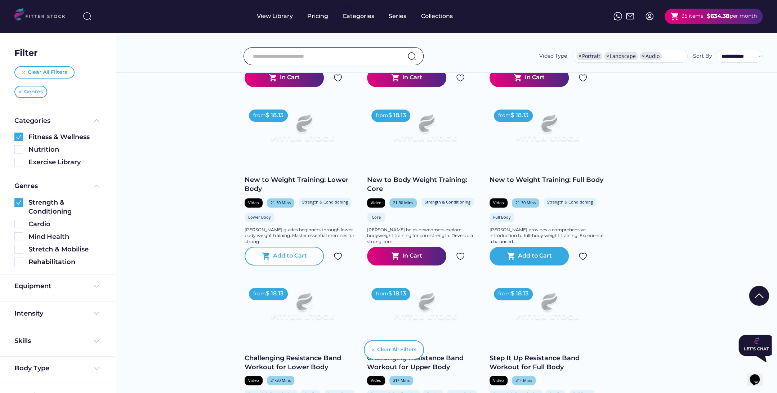
click at [296, 260] on div "Add to Cart" at bounding box center [290, 256] width 34 height 9
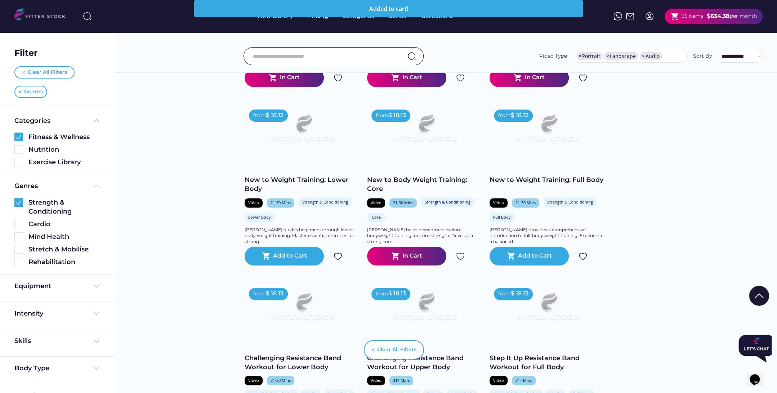
click at [399, 265] on div "shopping_cart In Cart" at bounding box center [406, 256] width 79 height 19
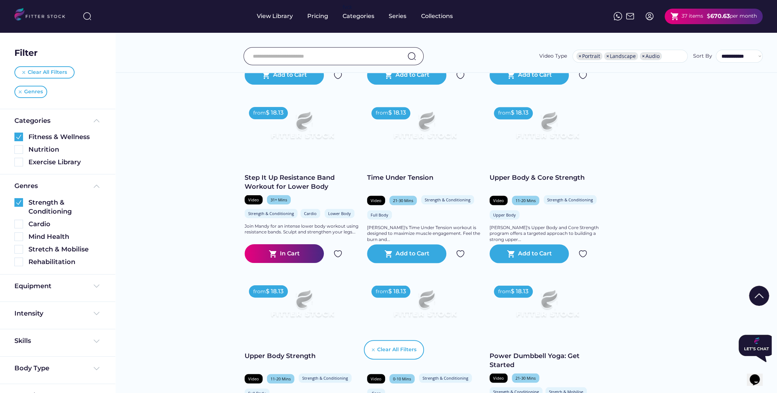
scroll to position [1045, 0]
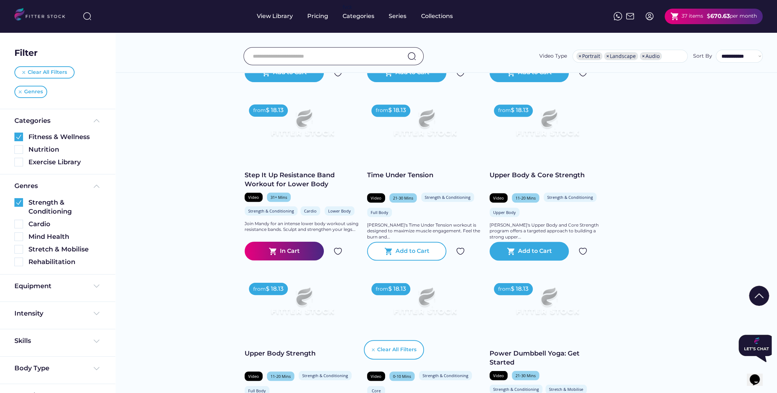
click at [401, 260] on div "shopping_cart Add to Cart" at bounding box center [406, 251] width 79 height 19
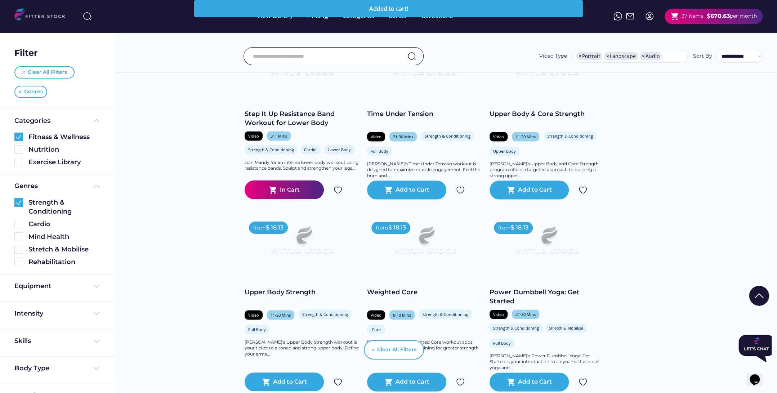
scroll to position [1189, 0]
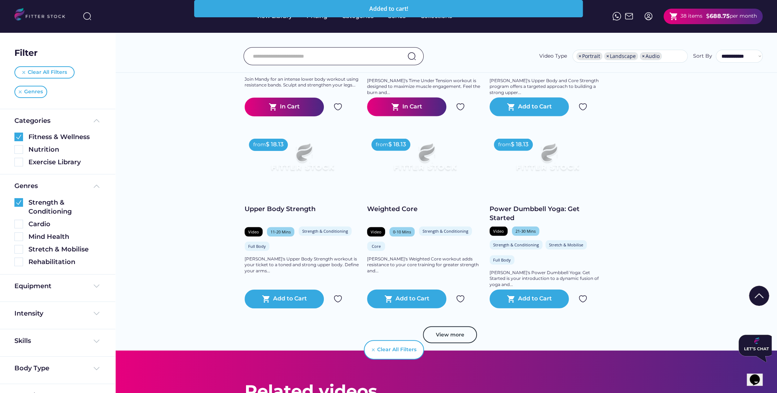
click at [681, 19] on div "38 items" at bounding box center [691, 16] width 22 height 7
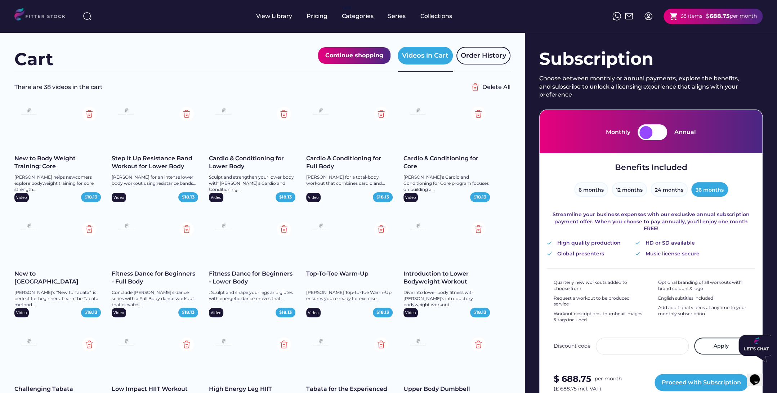
click at [416, 57] on div "Videos in Cart" at bounding box center [425, 55] width 46 height 9
click at [353, 56] on div "Continue shopping" at bounding box center [354, 55] width 58 height 9
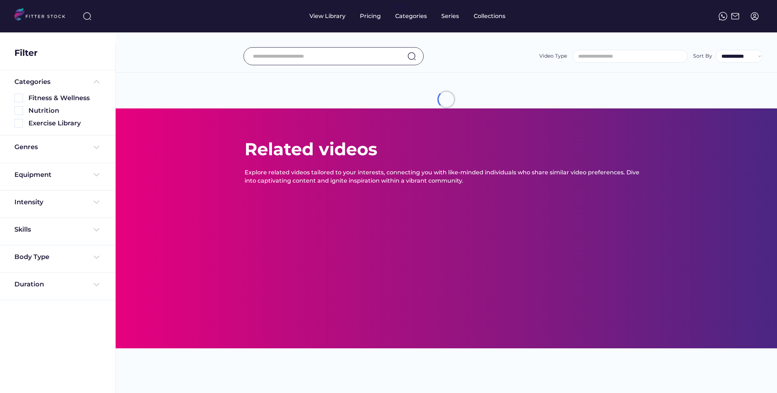
select select
select select "**********"
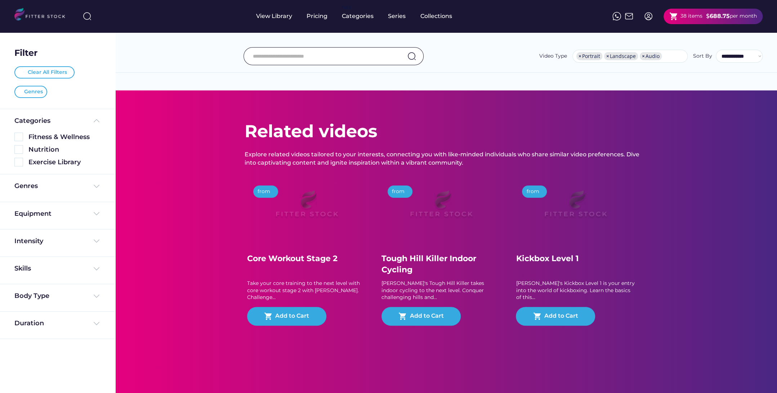
scroll to position [12, 0]
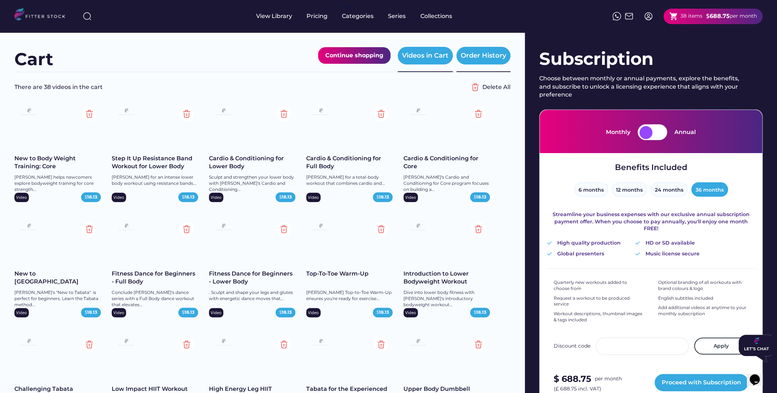
click at [477, 58] on div "Order History" at bounding box center [483, 55] width 45 height 9
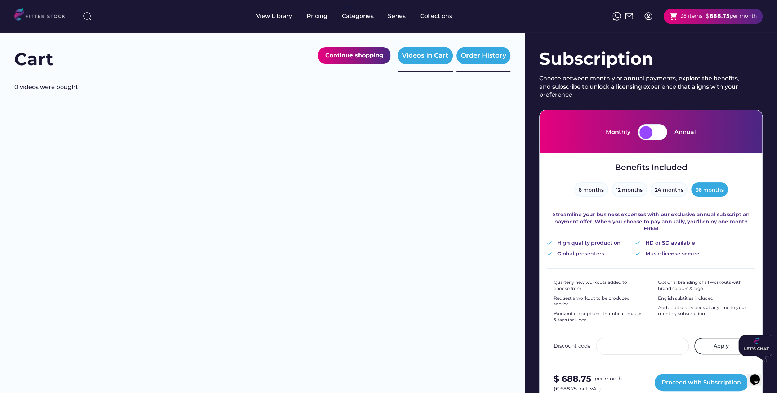
click at [417, 57] on div "Videos in Cart" at bounding box center [425, 55] width 46 height 9
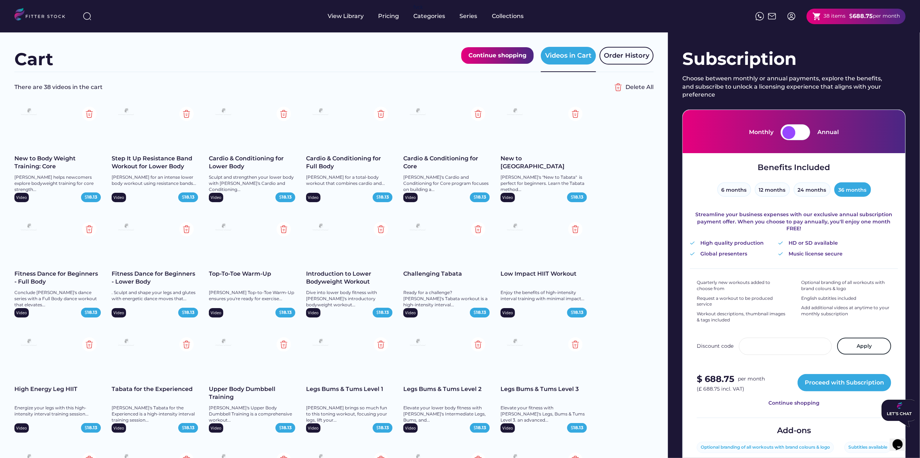
click at [57, 162] on div "New to Body Weight Training: Core" at bounding box center [57, 163] width 86 height 16
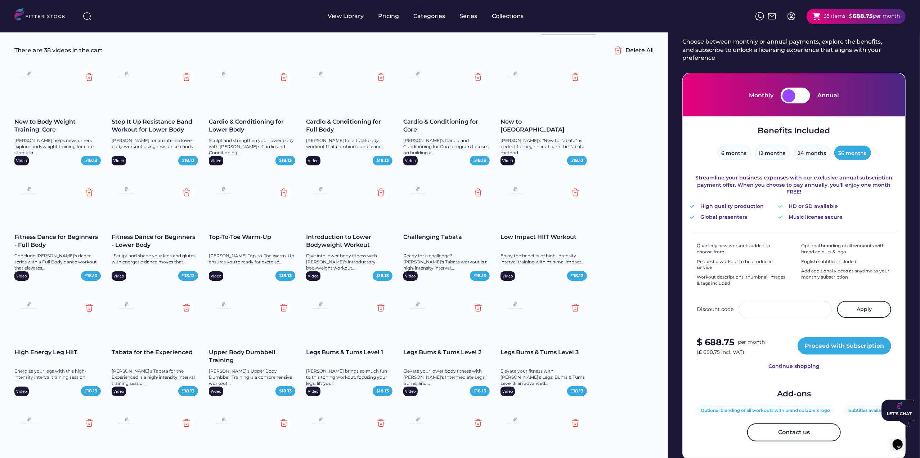
scroll to position [36, 0]
